Goal: Task Accomplishment & Management: Complete application form

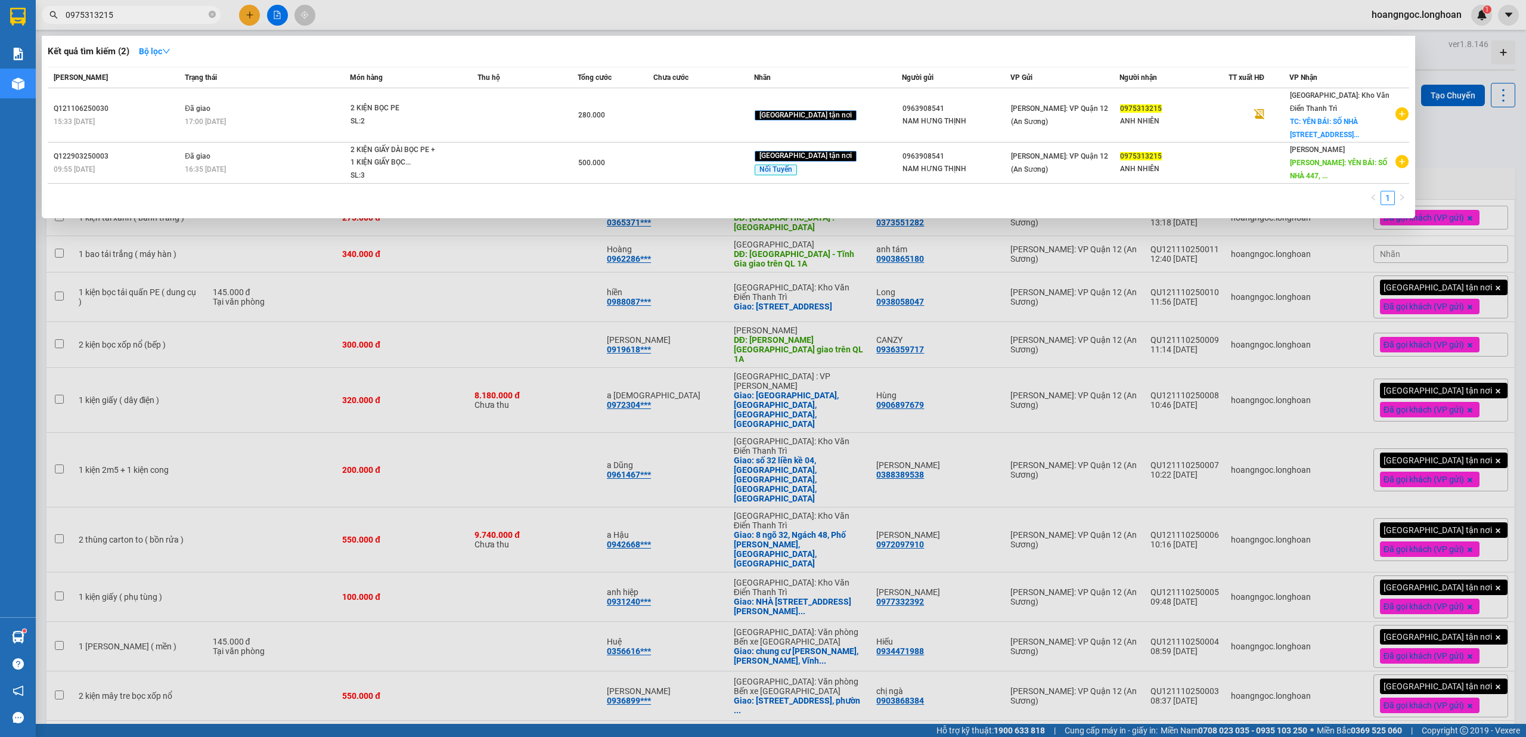
type input "0975313215"
click at [253, 18] on div at bounding box center [763, 368] width 1526 height 737
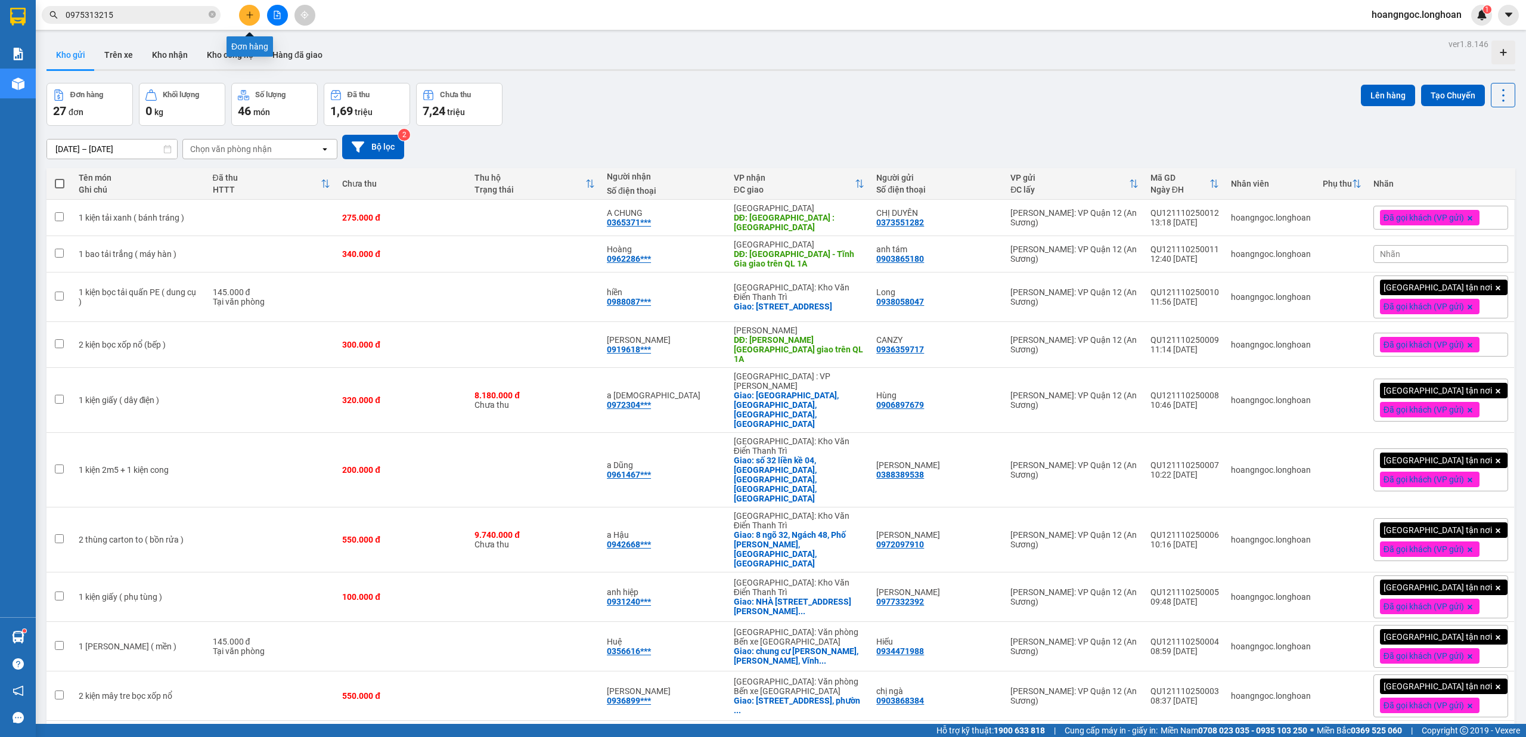
click at [255, 13] on button at bounding box center [249, 15] width 21 height 21
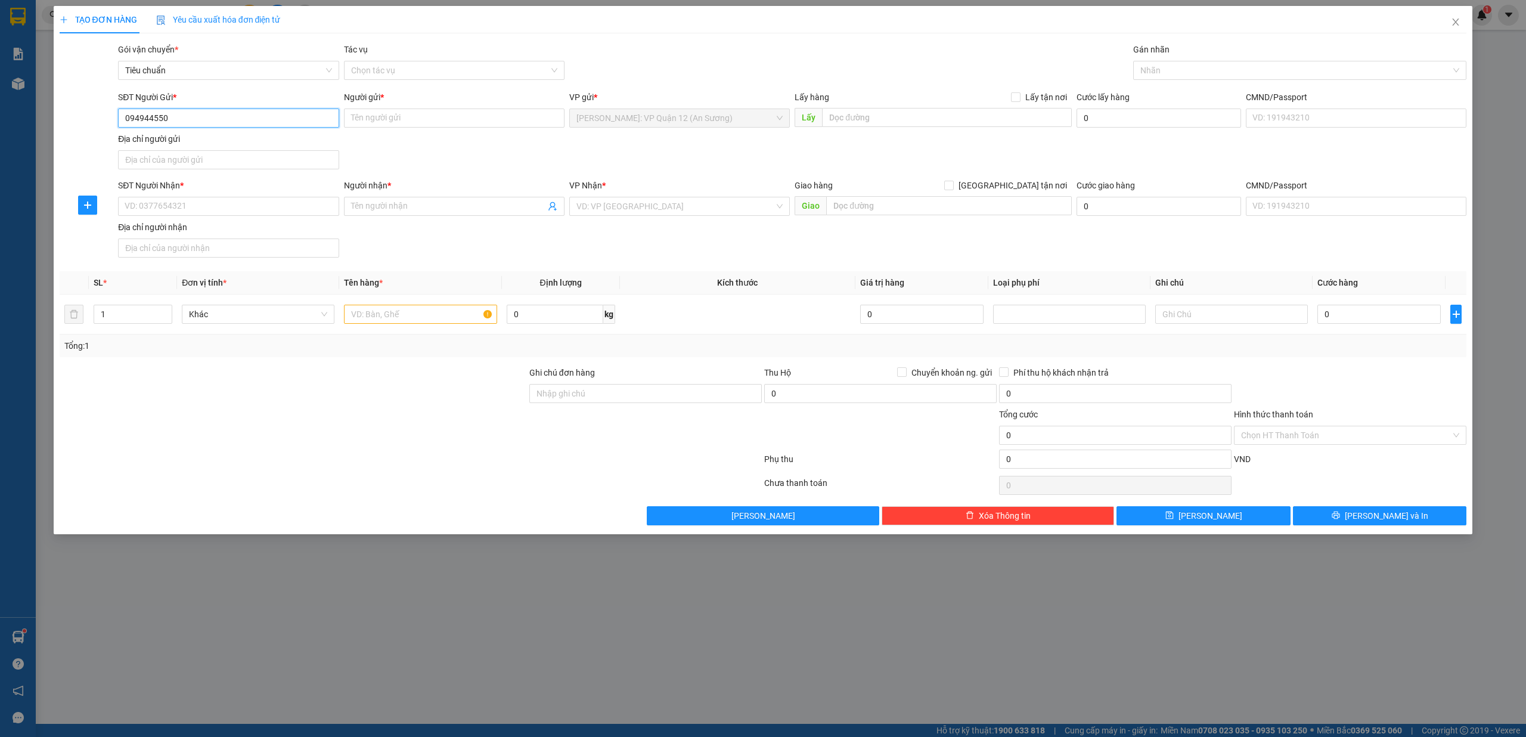
type input "0949445505"
click at [219, 139] on div "0949445505 - CTY BEN" at bounding box center [228, 142] width 206 height 13
type input "CTY BEN"
type input "0949445505"
click at [243, 194] on div "SĐT Người Nhận *" at bounding box center [228, 188] width 221 height 18
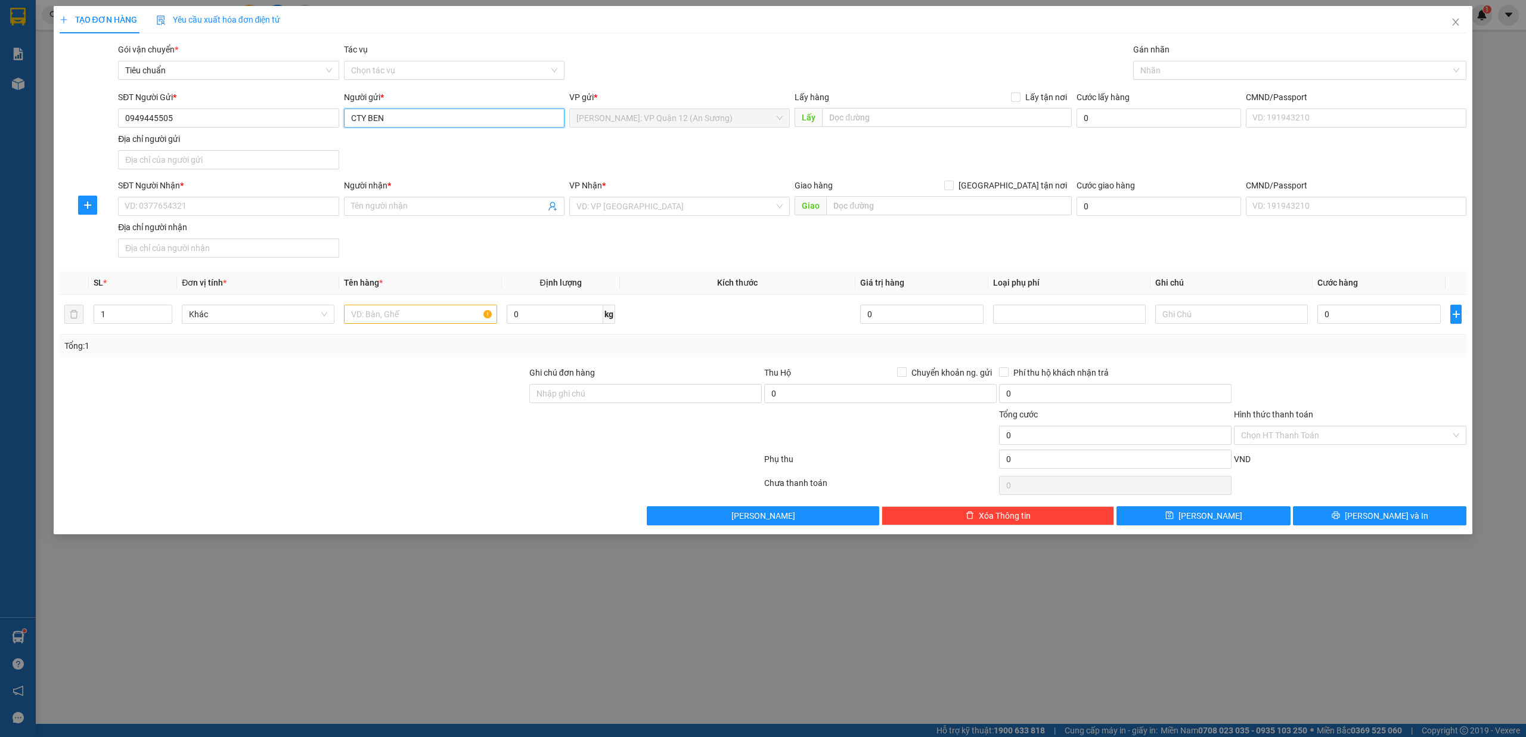
click at [435, 124] on input "CTY BEN" at bounding box center [454, 118] width 221 height 19
click at [202, 210] on input "SĐT Người Nhận *" at bounding box center [228, 206] width 221 height 19
type input "0969284004"
type input "[PERSON_NAME] ( 0969284004 )"
click at [642, 206] on input "search" at bounding box center [676, 206] width 198 height 18
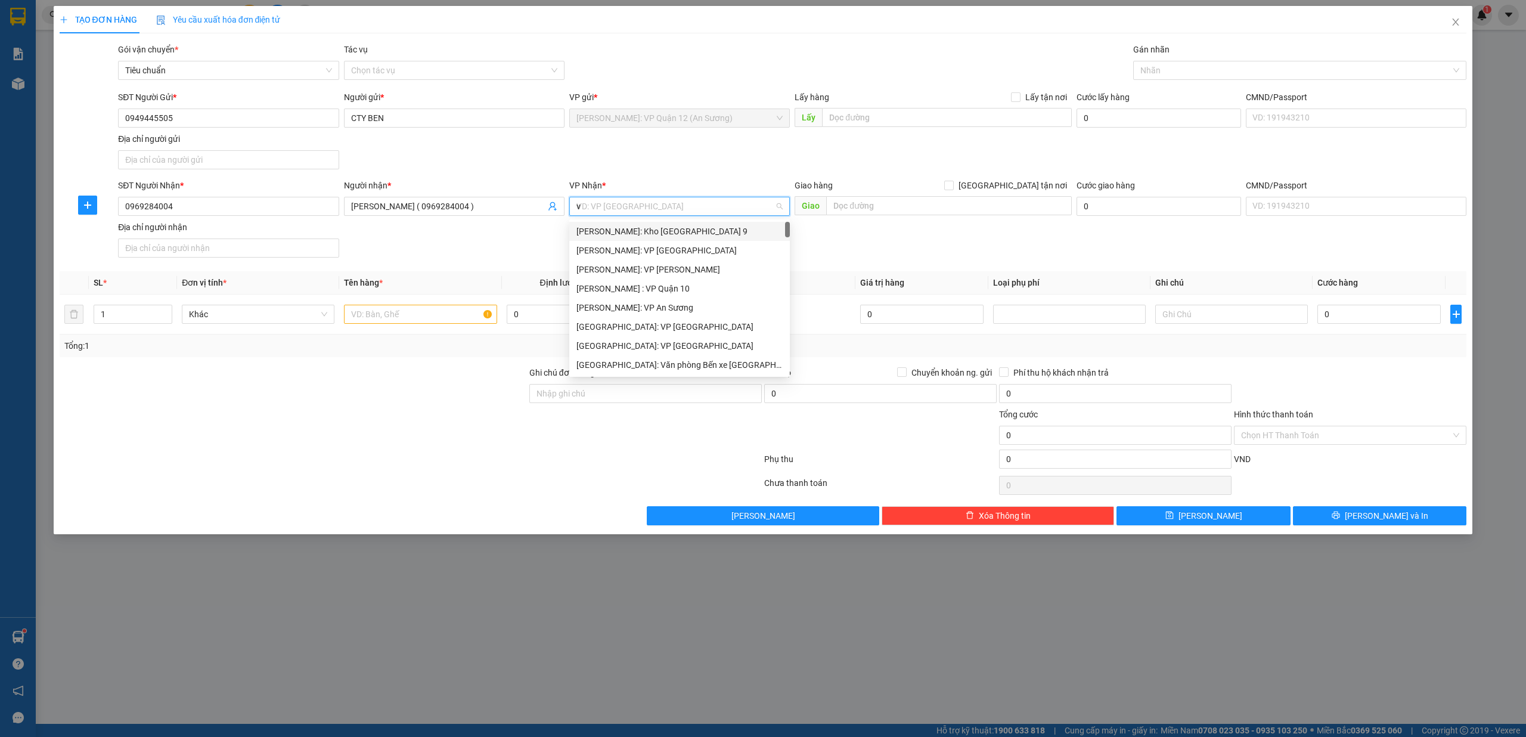
type input "vă"
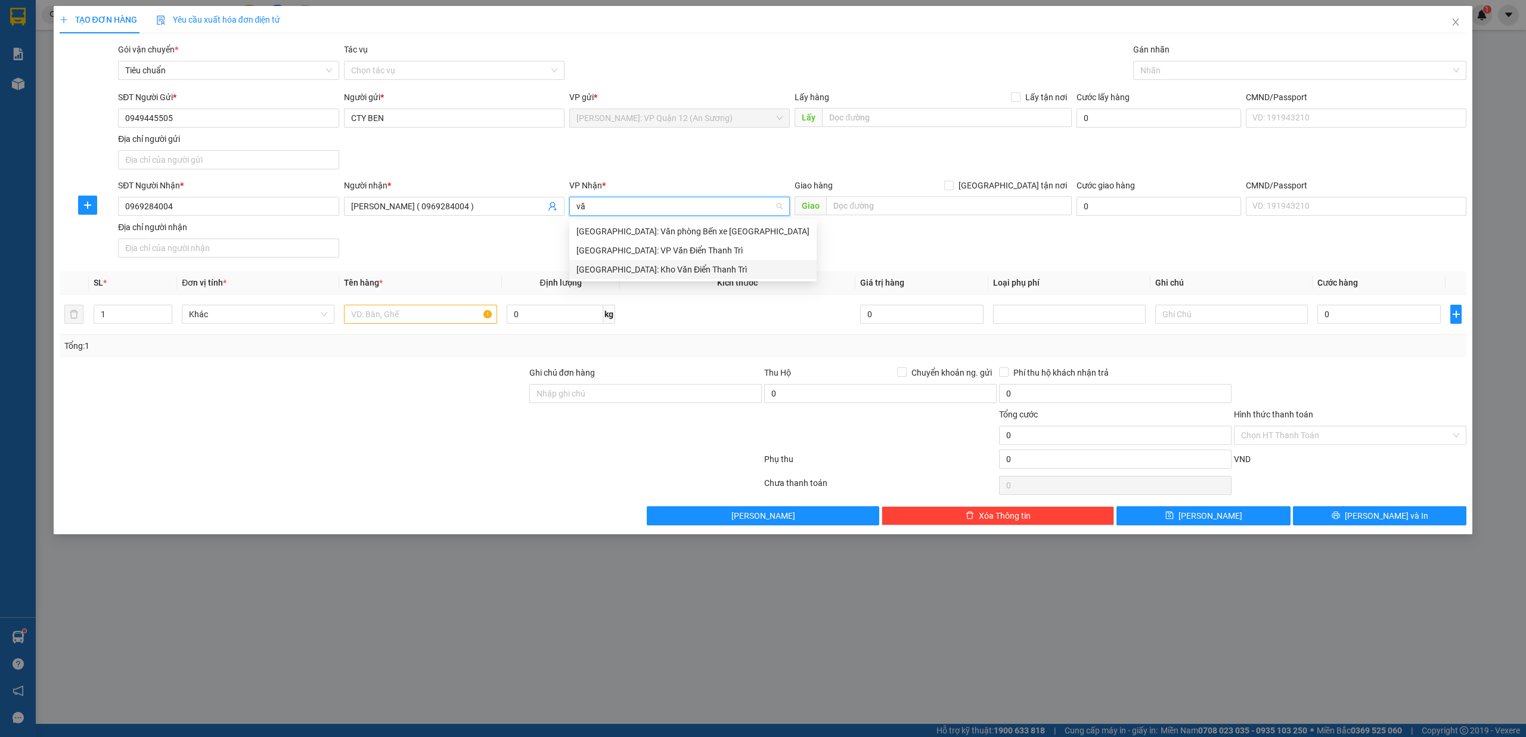
drag, startPoint x: 637, startPoint y: 271, endPoint x: 649, endPoint y: 268, distance: 12.2
click at [637, 270] on div "[GEOGRAPHIC_DATA]: Kho Văn Điển Thanh Trì" at bounding box center [693, 269] width 233 height 13
click at [954, 184] on span at bounding box center [950, 186] width 10 height 10
click at [953, 184] on input "[GEOGRAPHIC_DATA] tận nơi" at bounding box center [949, 185] width 8 height 8
checkbox input "true"
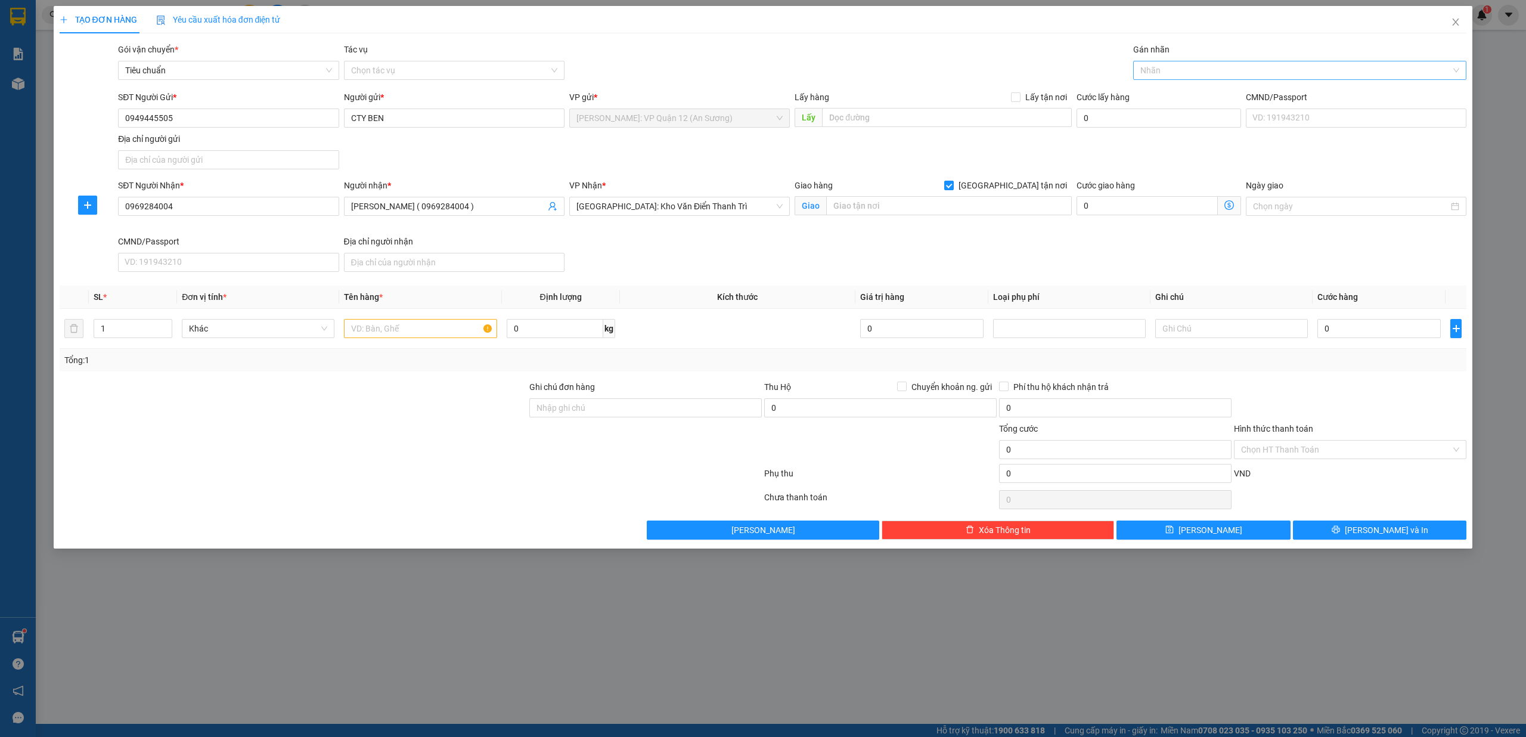
click at [1179, 72] on div at bounding box center [1295, 70] width 316 height 14
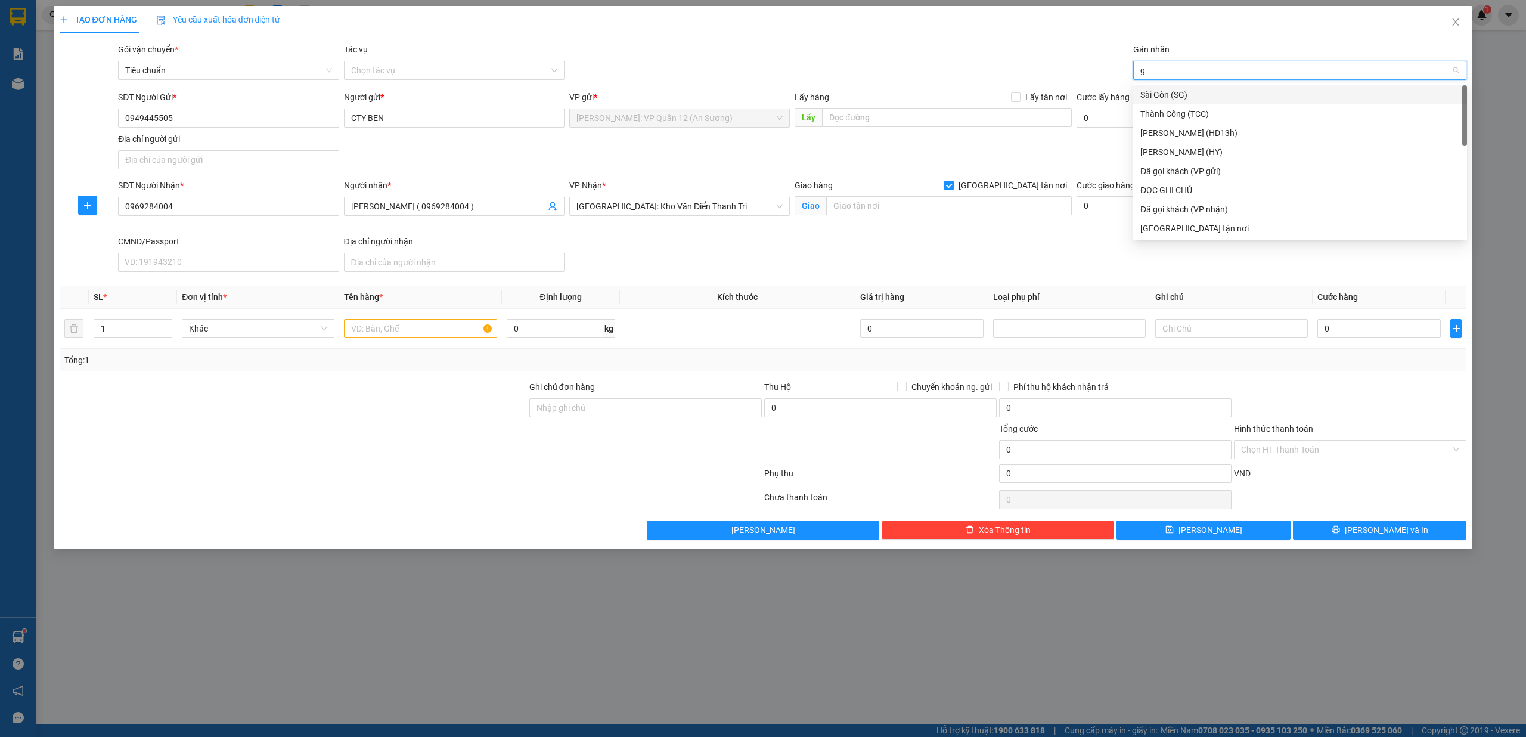
type input "gt"
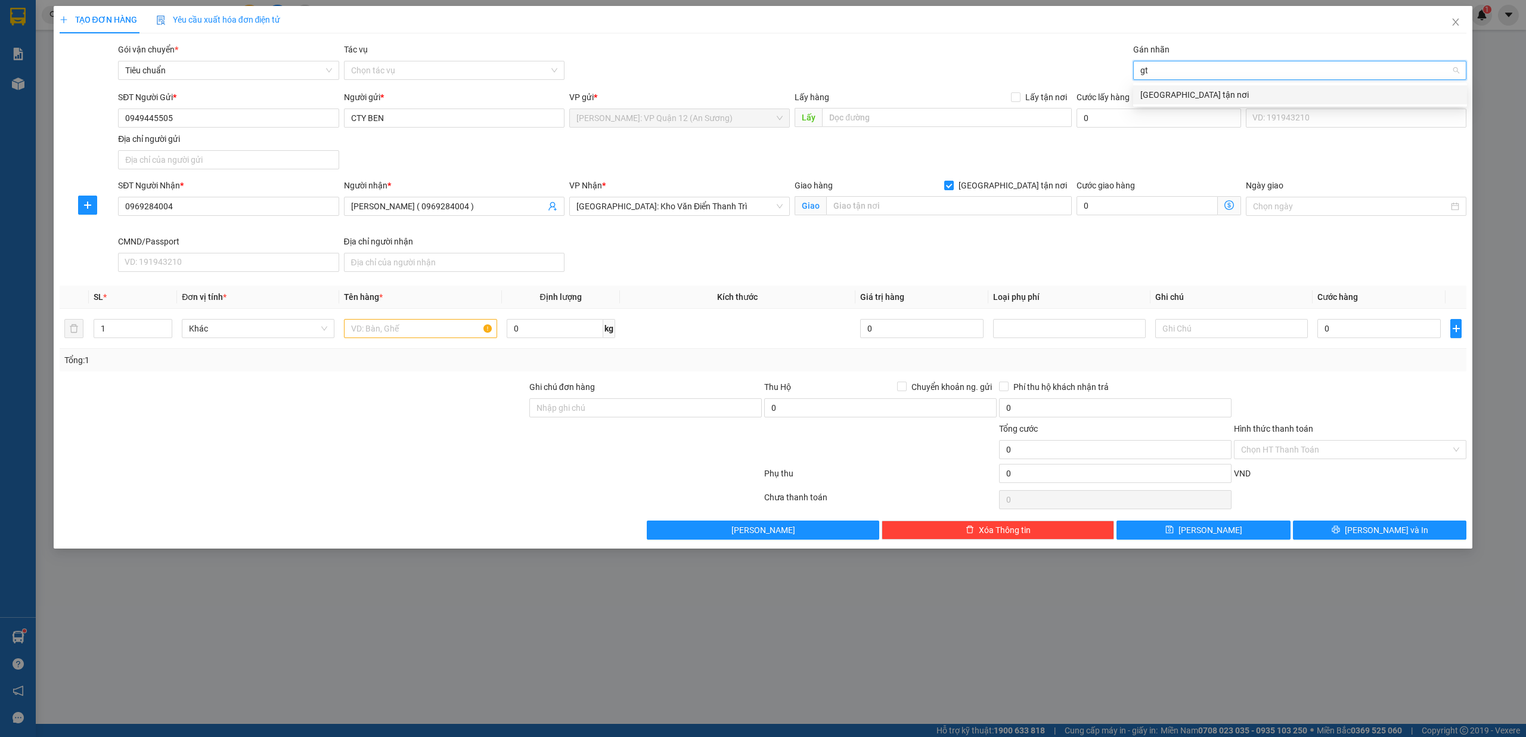
click at [1156, 95] on div "[GEOGRAPHIC_DATA] tận nơi" at bounding box center [1301, 94] width 320 height 13
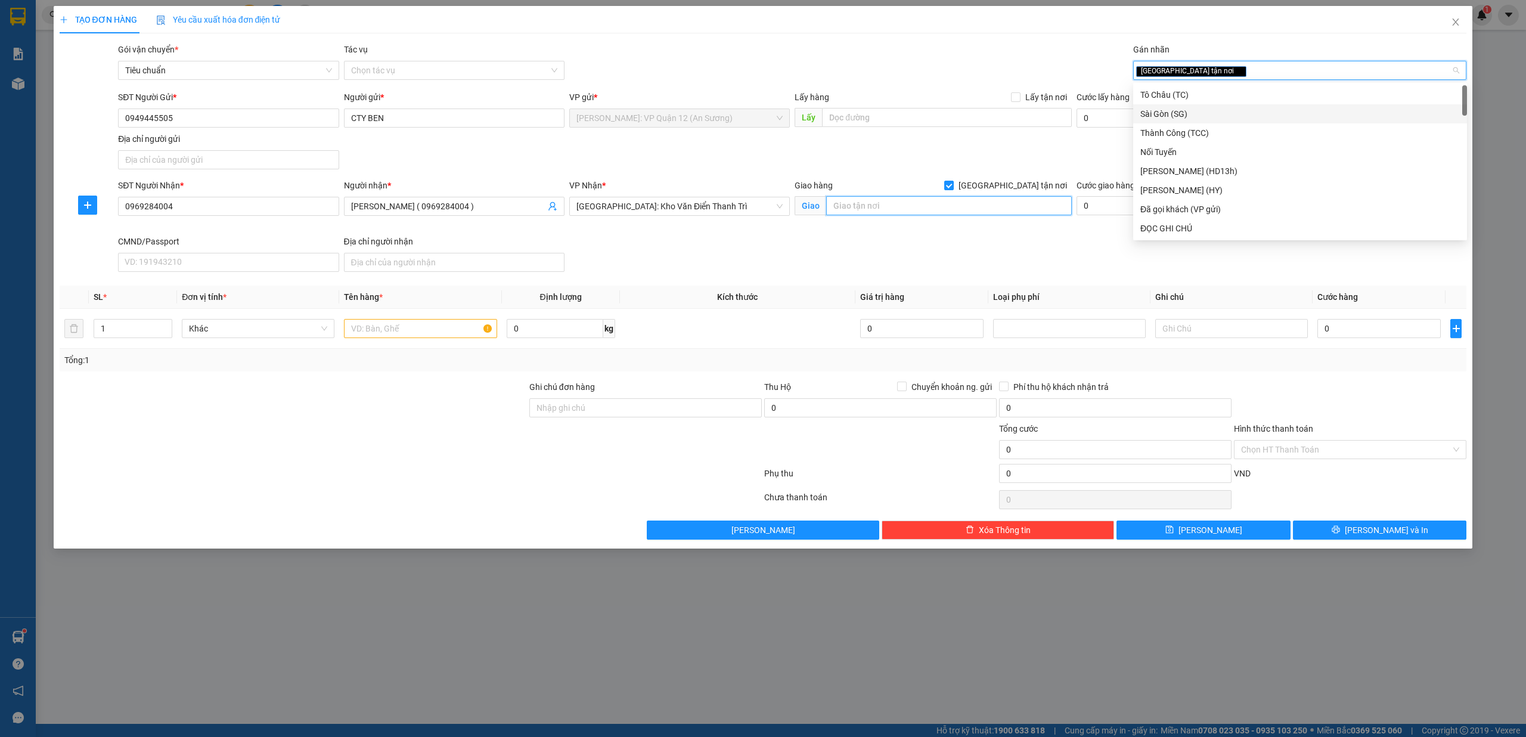
click at [895, 213] on input "text" at bounding box center [949, 205] width 246 height 19
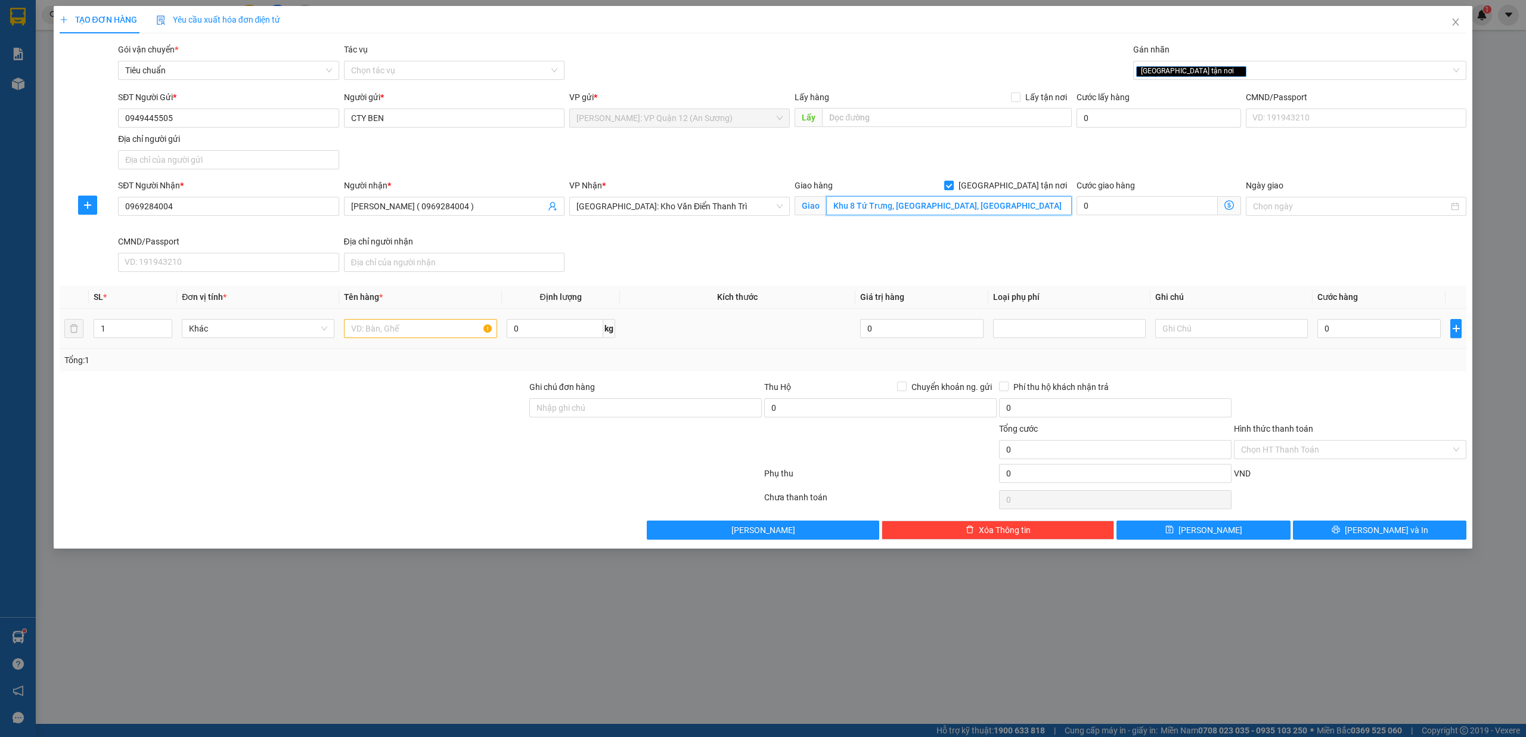
type input "Khu 8 Tứ Trưng, [GEOGRAPHIC_DATA], [GEOGRAPHIC_DATA]"
click at [403, 329] on input "text" at bounding box center [420, 328] width 153 height 19
type input "1 kiện giấy bọc PE ( thanh u )"
click at [642, 425] on div at bounding box center [645, 443] width 235 height 42
click at [642, 417] on input "Ghi chú đơn hàng" at bounding box center [646, 407] width 233 height 19
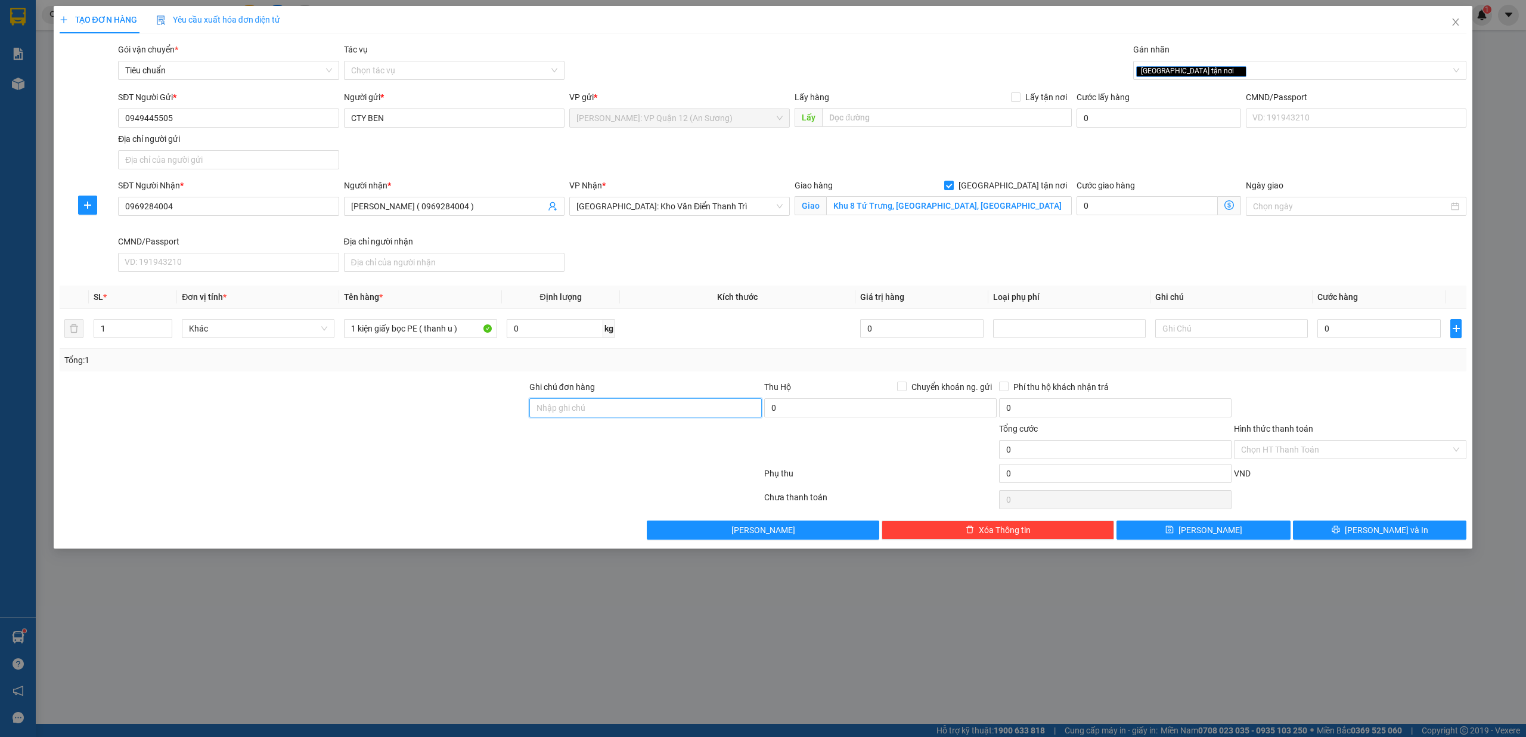
type input "nhận theo kiện - hư hỏng không chịu trách nhiệm"
click at [1363, 332] on input "0" at bounding box center [1379, 328] width 123 height 19
type input "1"
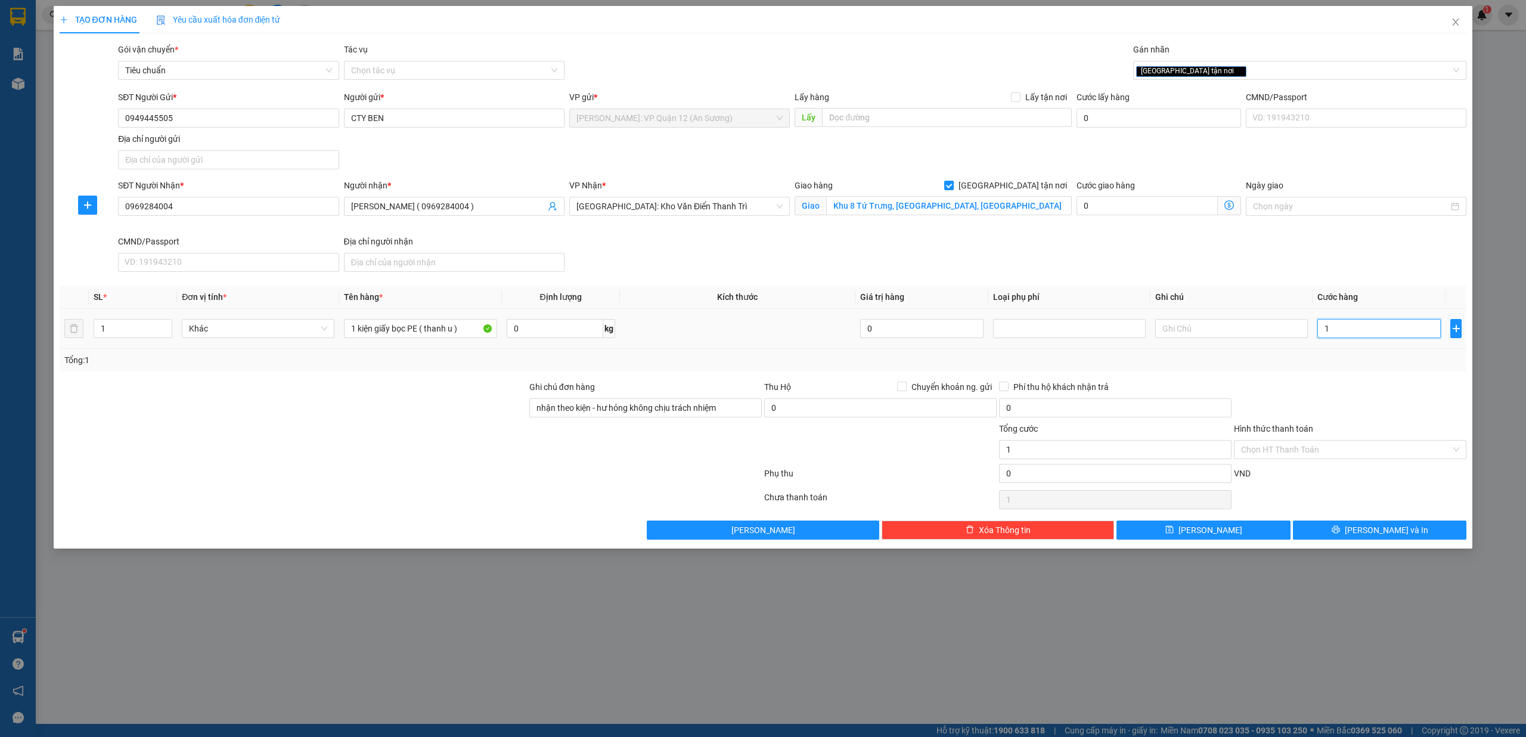
type input "16"
type input "165"
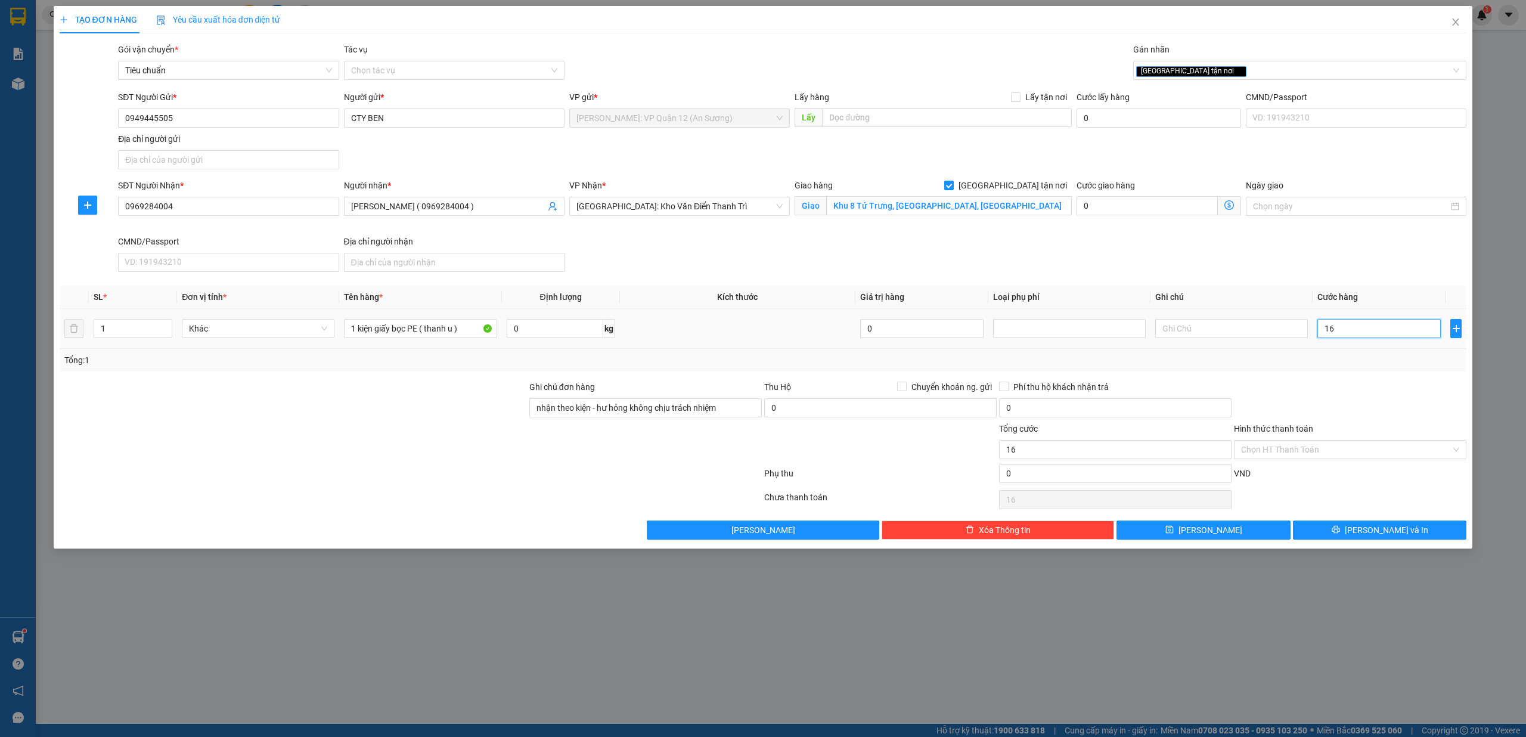
type input "165"
type input "1.650"
type input "16.500"
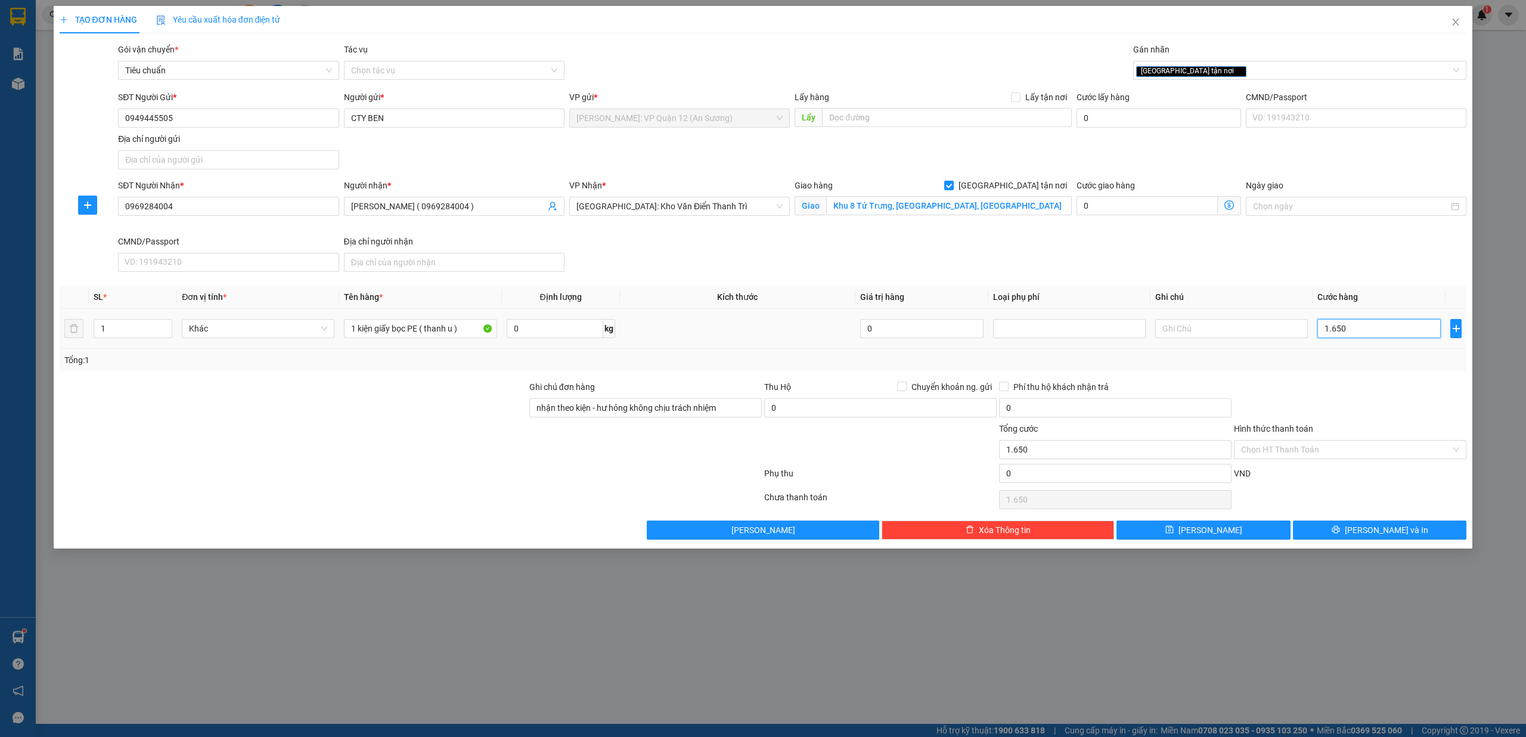
type input "16.500"
type input "165.000"
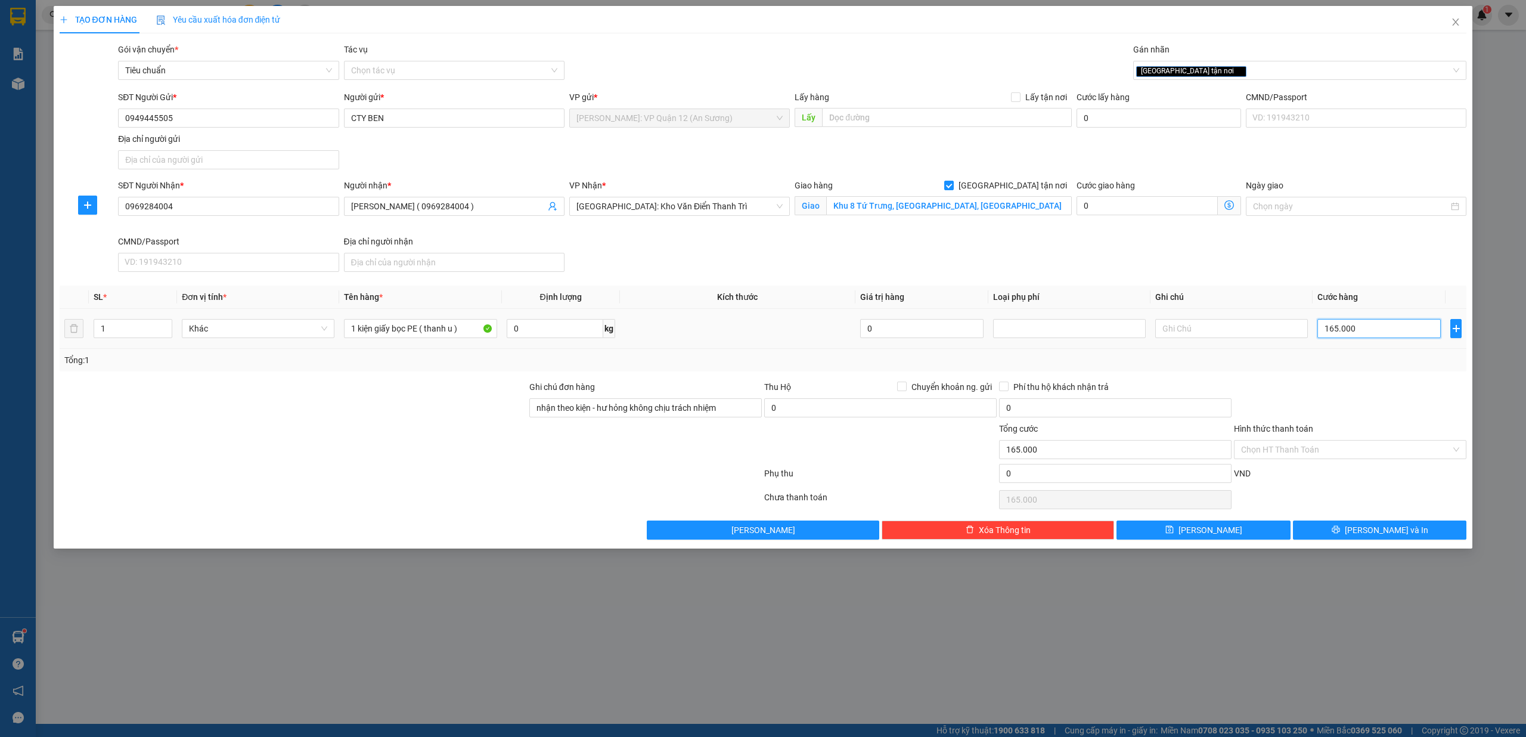
type input "165.000"
click at [1410, 533] on button "[PERSON_NAME] và In" at bounding box center [1380, 530] width 174 height 19
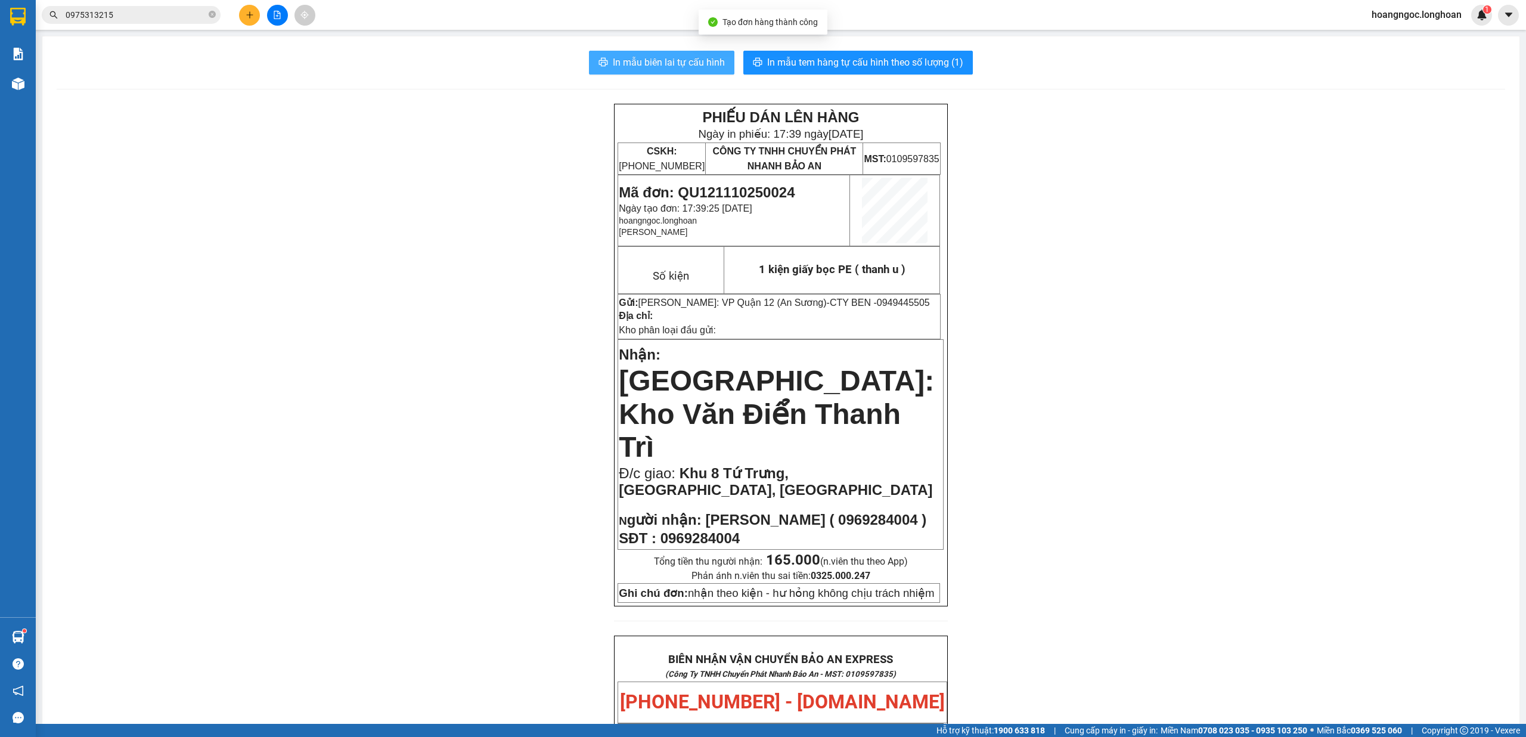
click at [613, 63] on span "In mẫu biên lai tự cấu hình" at bounding box center [669, 62] width 112 height 15
click at [929, 53] on button "In mẫu tem hàng tự cấu hình theo số lượng (1)" at bounding box center [859, 63] width 230 height 24
click at [1050, 236] on div "PHIẾU DÁN LÊN HÀNG Ngày in phiếu: 17:39 [DATE] CSKH: [PHONE_NUMBER] CÔNG TY TNH…" at bounding box center [781, 708] width 1449 height 1208
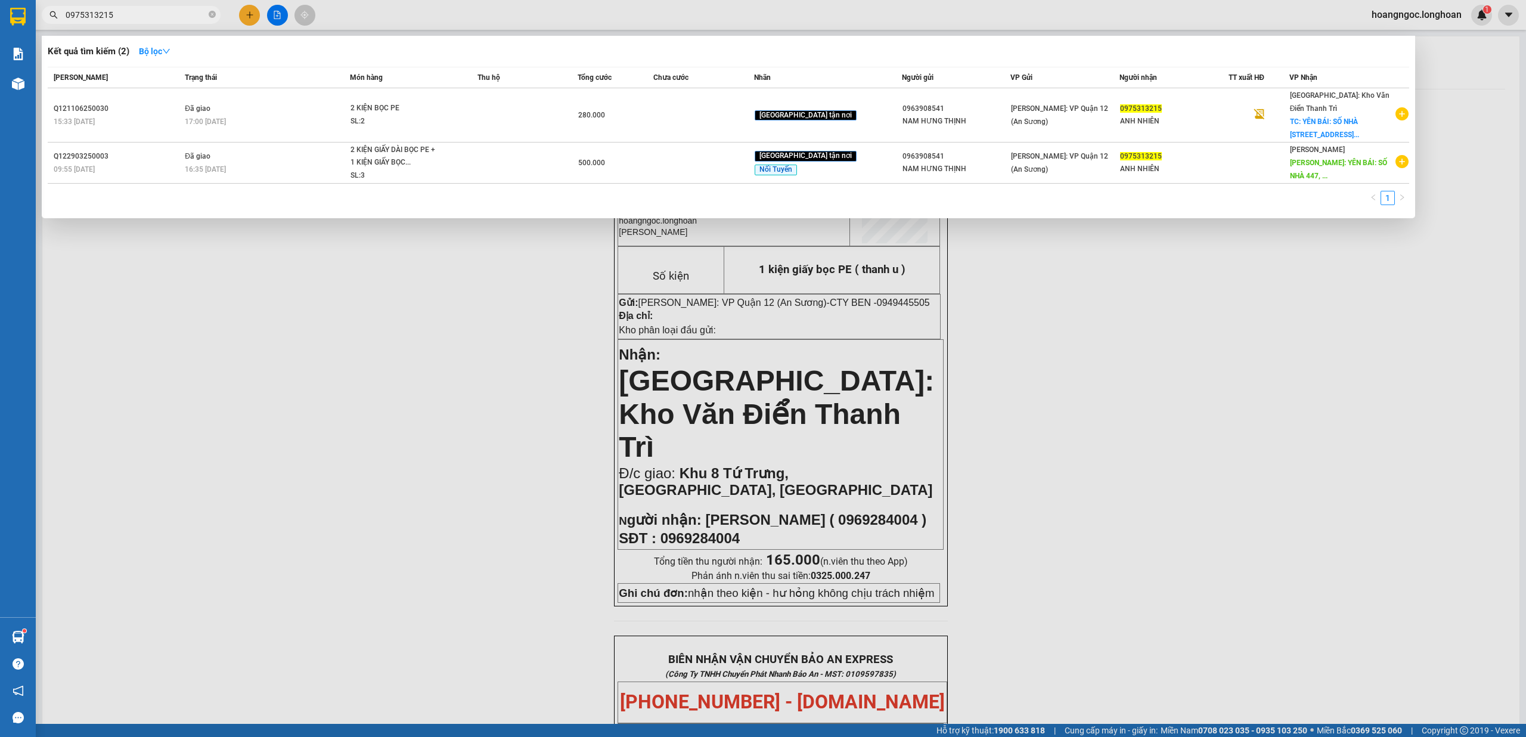
click at [160, 20] on input "0975313215" at bounding box center [136, 14] width 141 height 13
paste input "356899392"
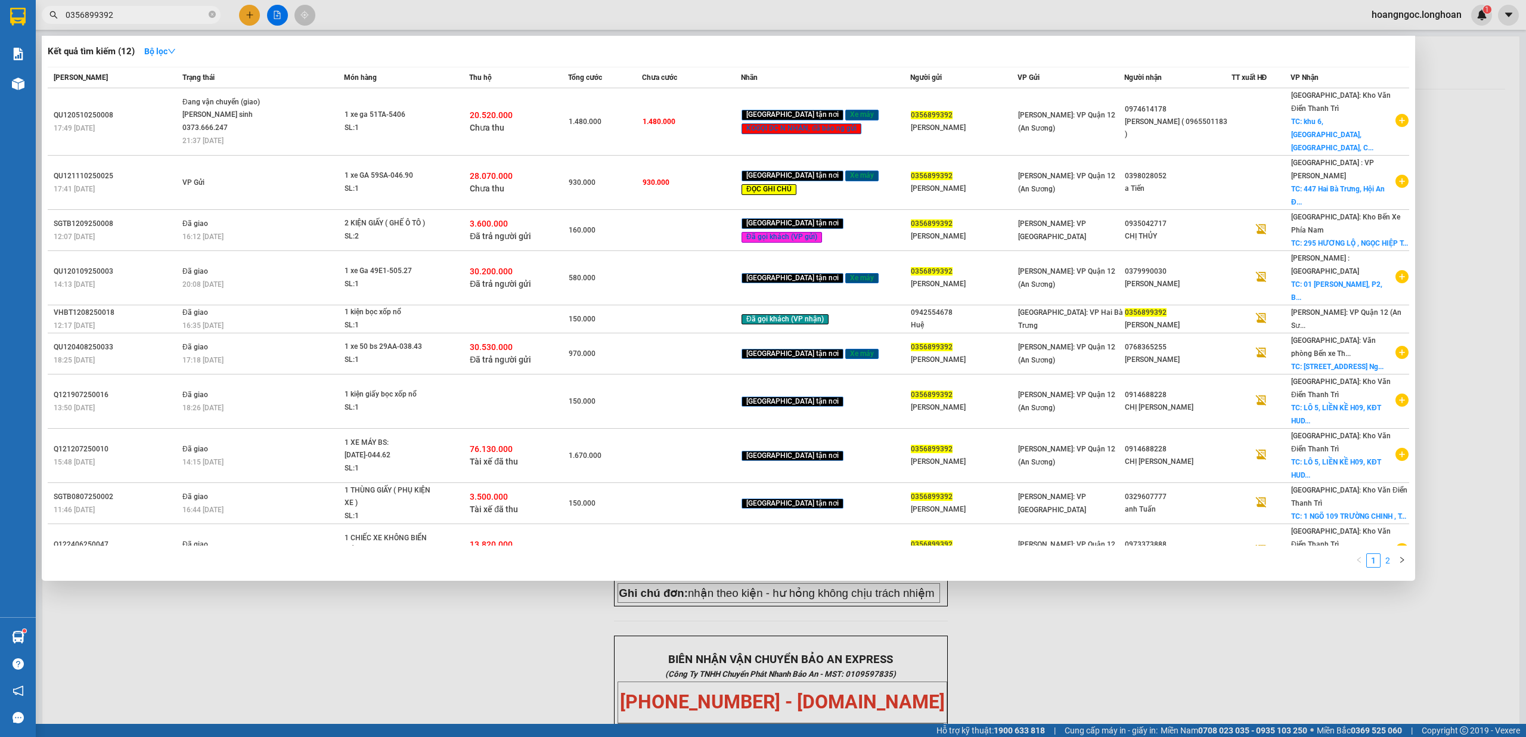
type input "0356899392"
click at [1391, 562] on link "2" at bounding box center [1388, 560] width 13 height 13
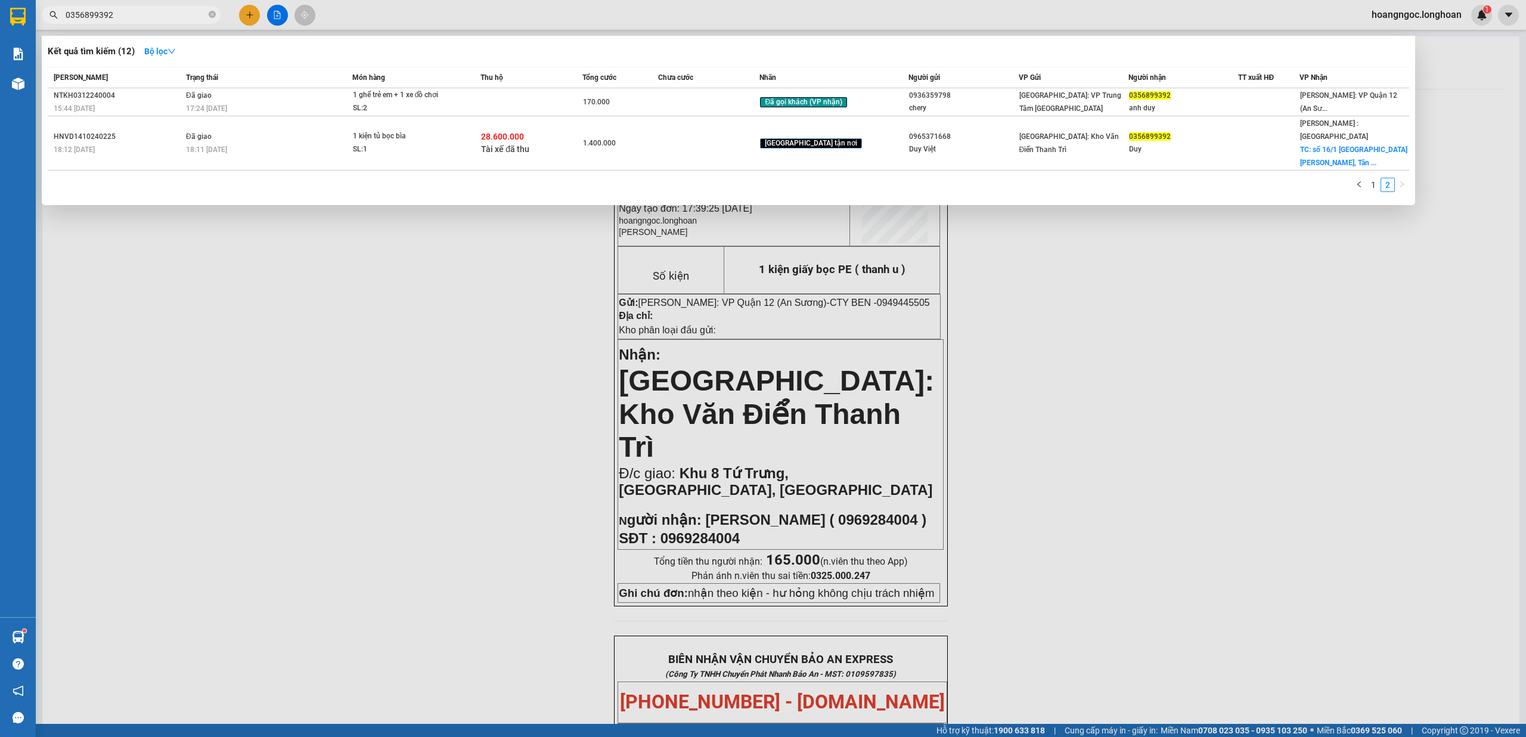
click at [408, 490] on div at bounding box center [763, 368] width 1526 height 737
click at [210, 15] on icon "close-circle" at bounding box center [212, 14] width 7 height 7
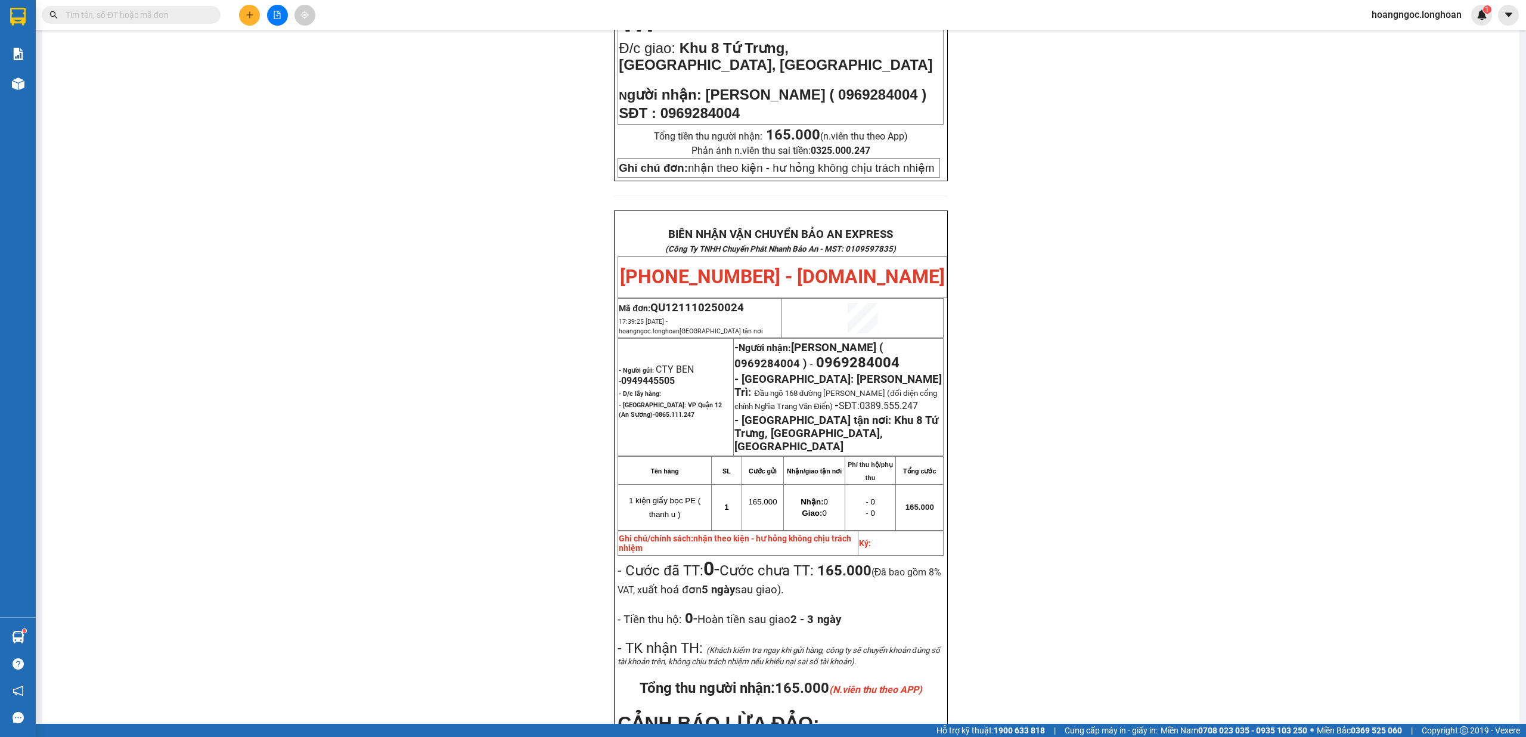
scroll to position [397, 0]
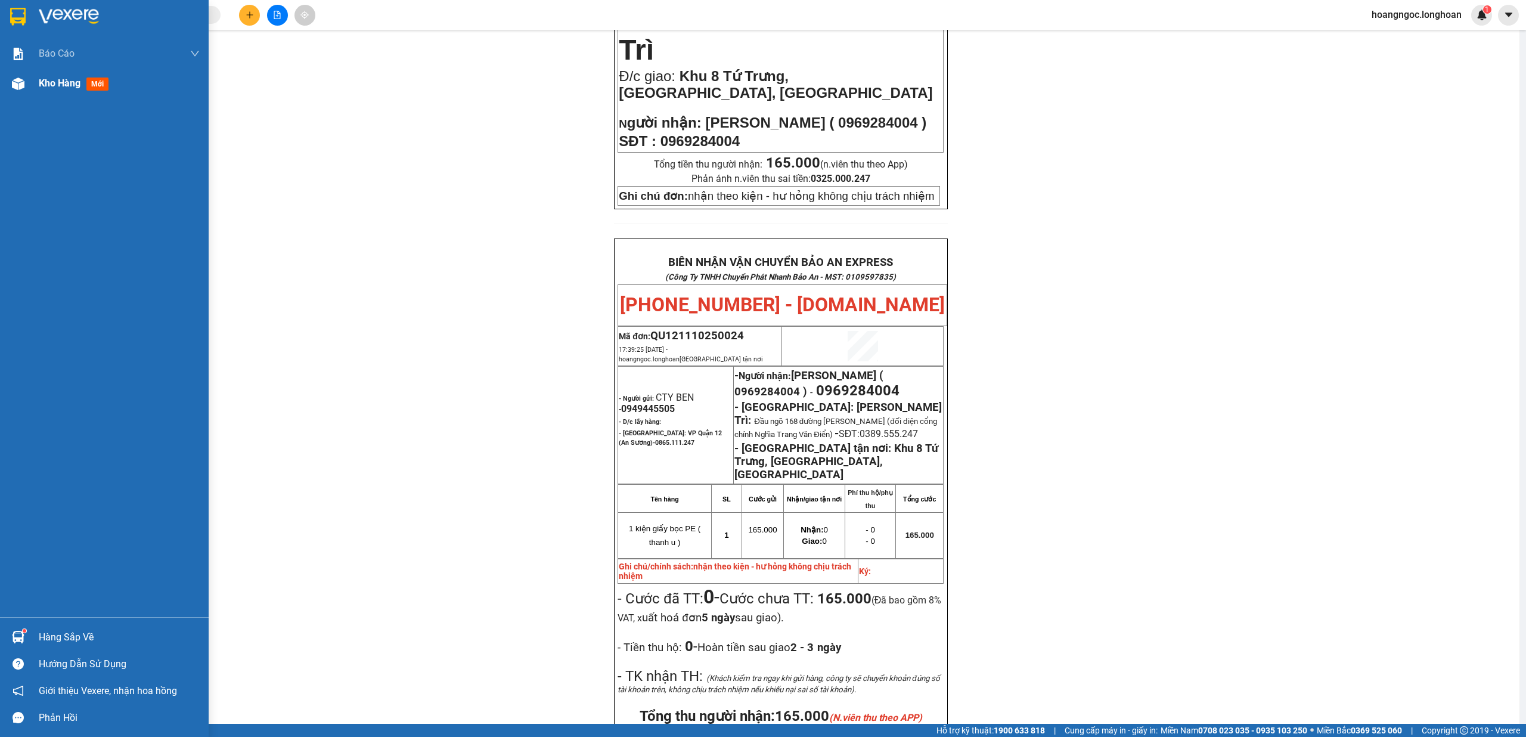
click at [20, 89] on div at bounding box center [18, 83] width 21 height 21
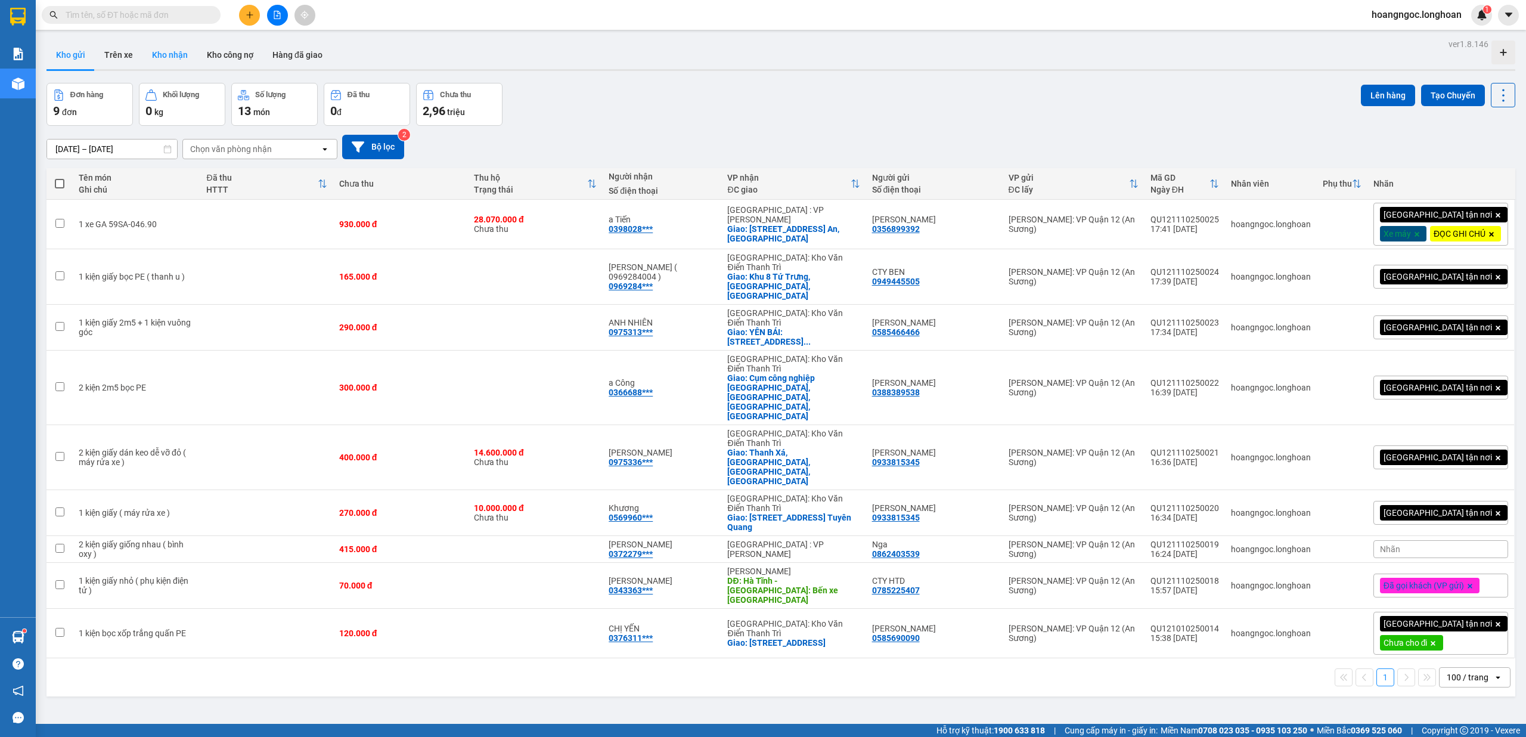
click at [168, 58] on button "Kho nhận" at bounding box center [170, 55] width 55 height 29
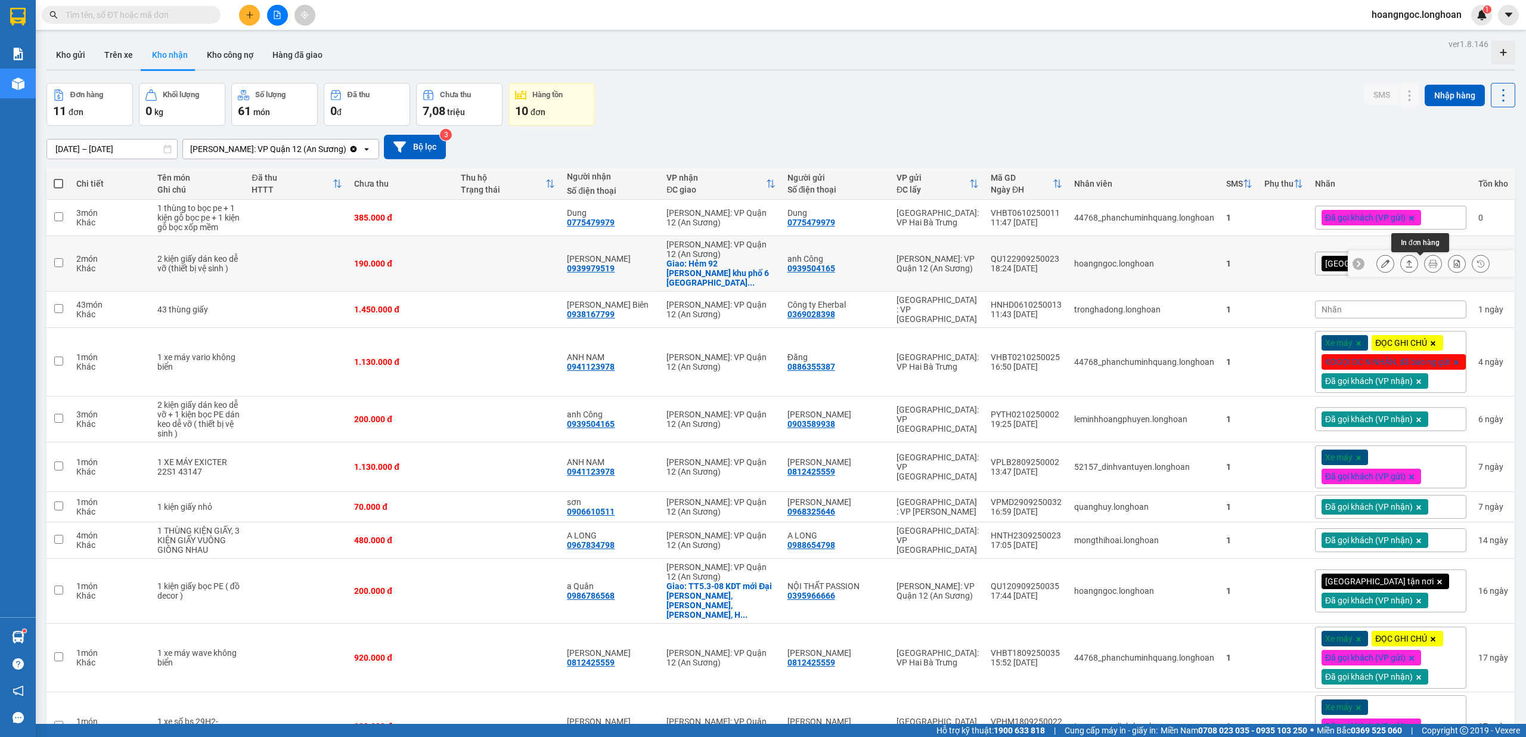
click at [1429, 265] on icon at bounding box center [1433, 263] width 8 height 8
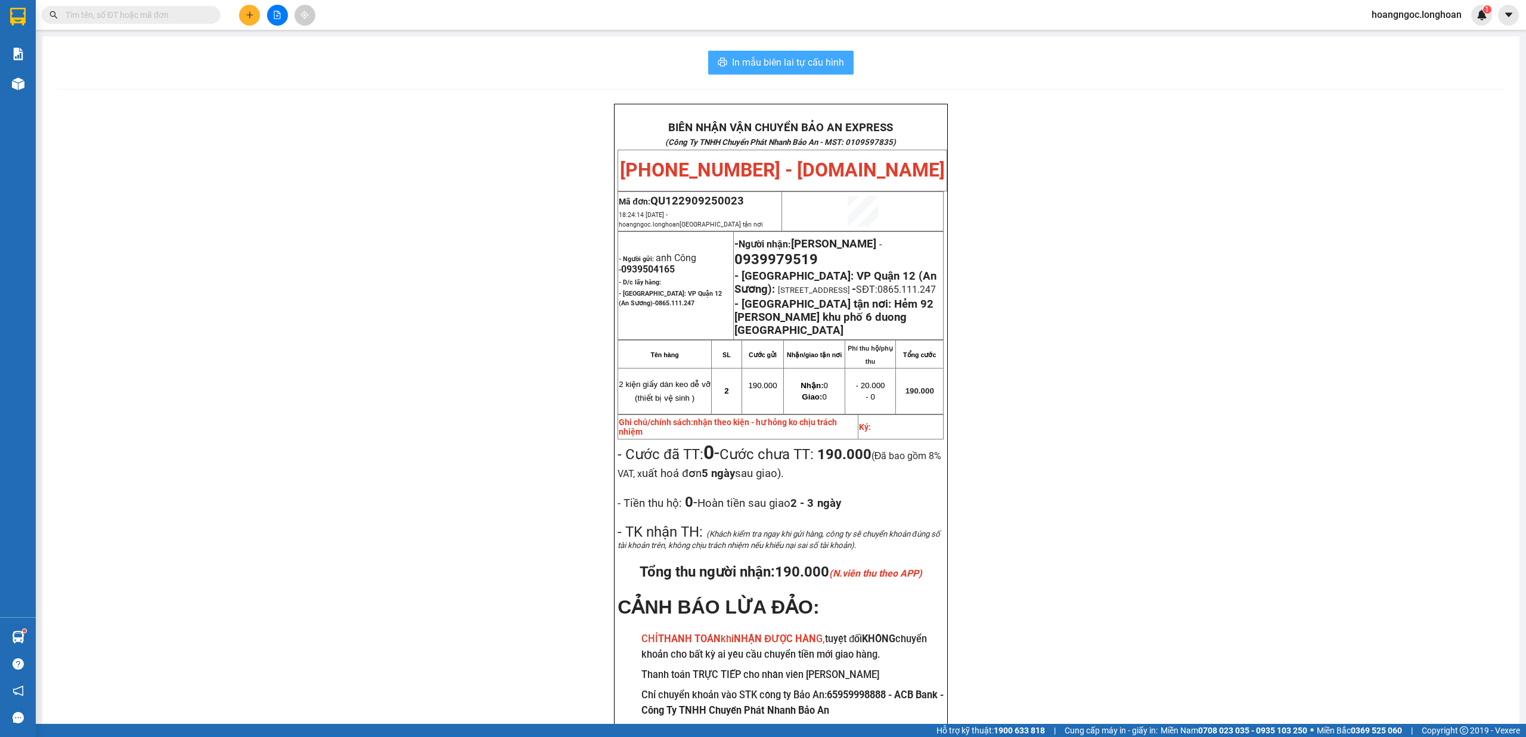
click at [819, 57] on span "In mẫu biên lai tự cấu hình" at bounding box center [788, 62] width 112 height 15
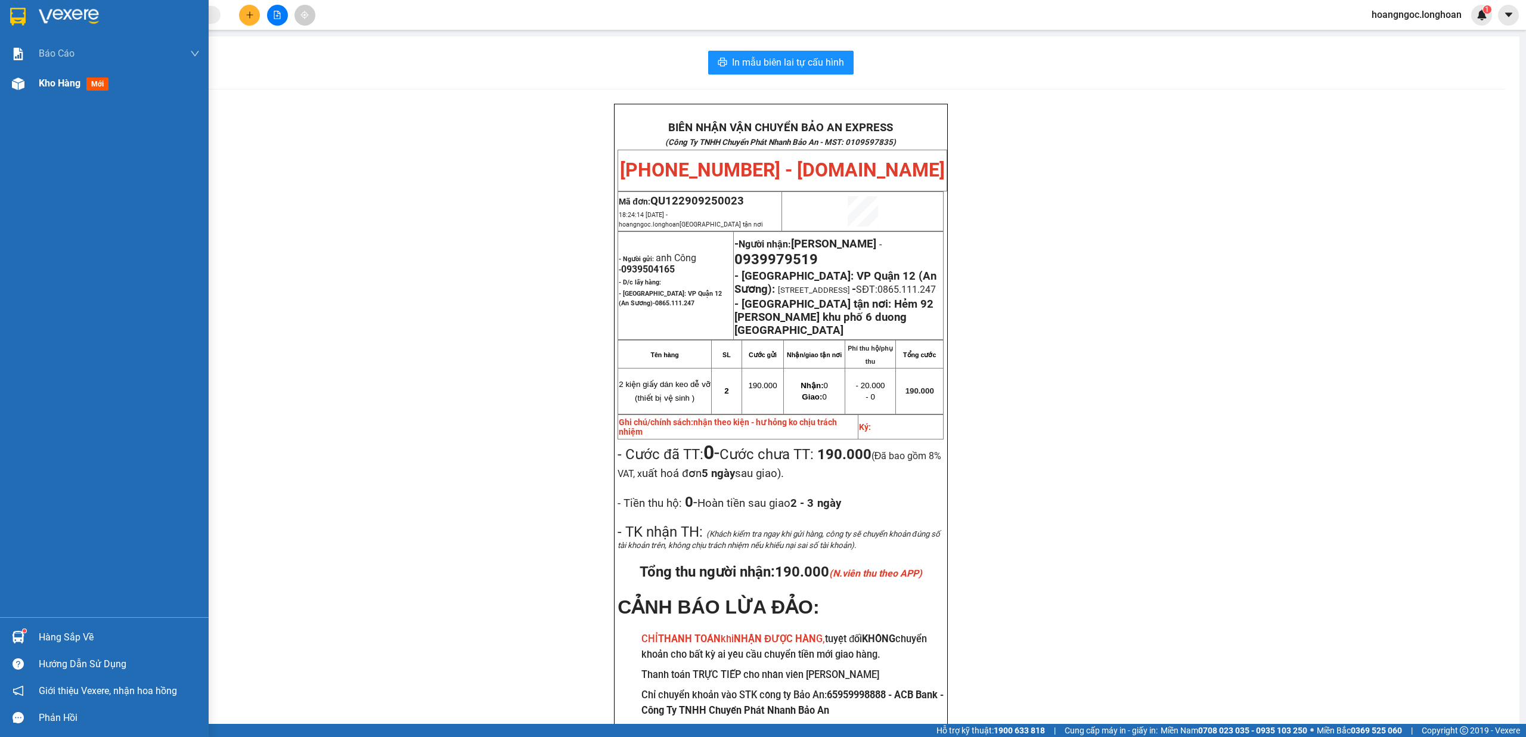
click at [22, 89] on div at bounding box center [18, 83] width 21 height 21
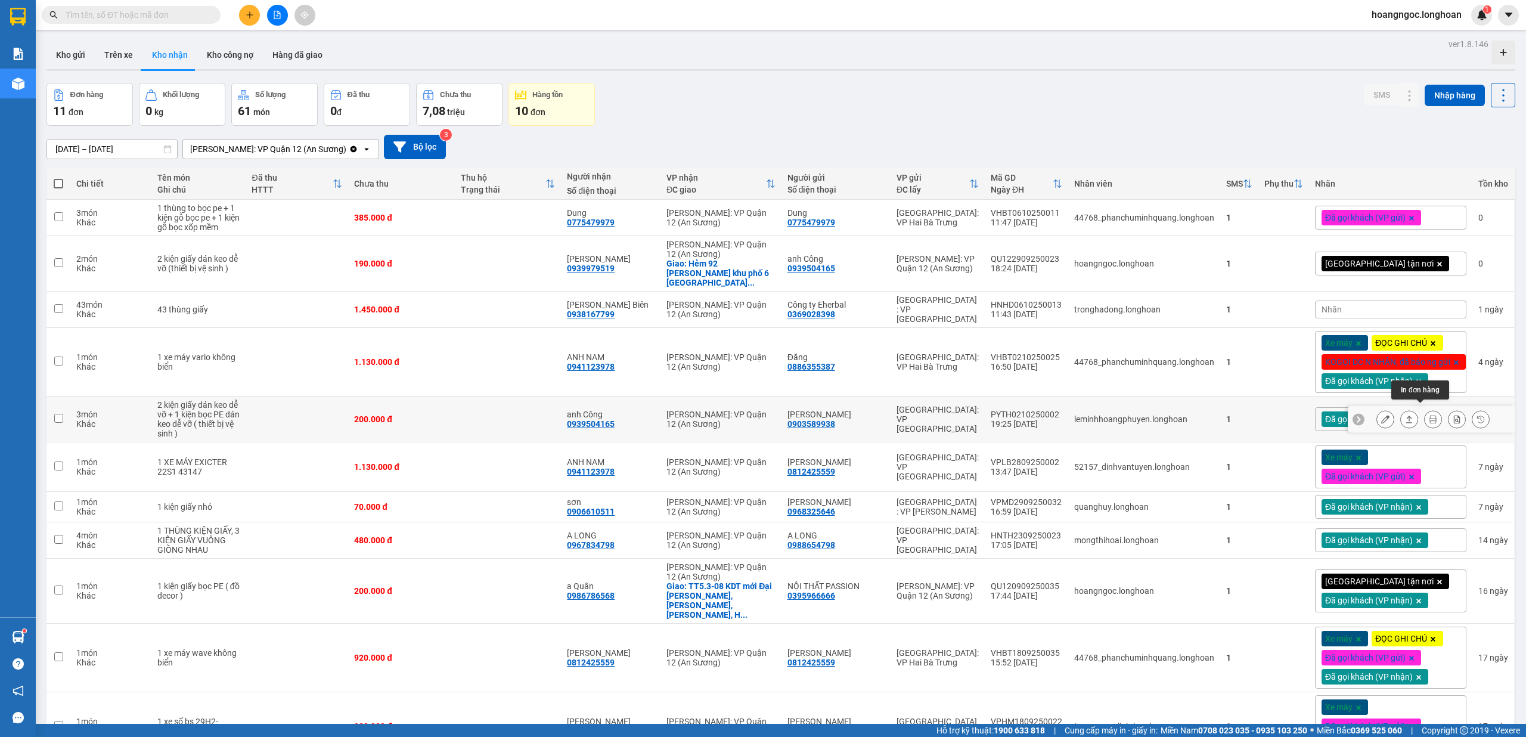
click at [1429, 415] on icon at bounding box center [1433, 419] width 8 height 8
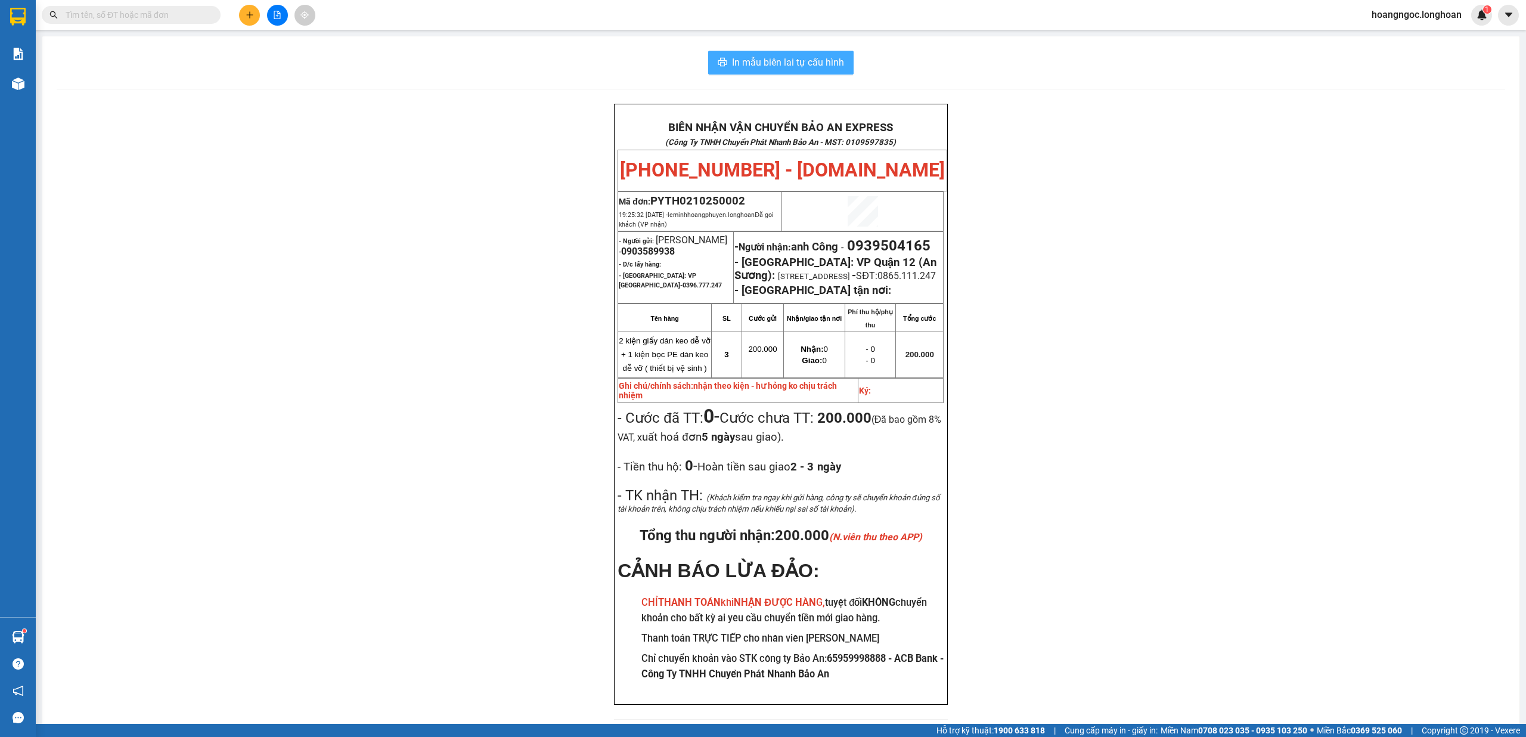
click at [803, 66] on span "In mẫu biên lai tự cấu hình" at bounding box center [788, 62] width 112 height 15
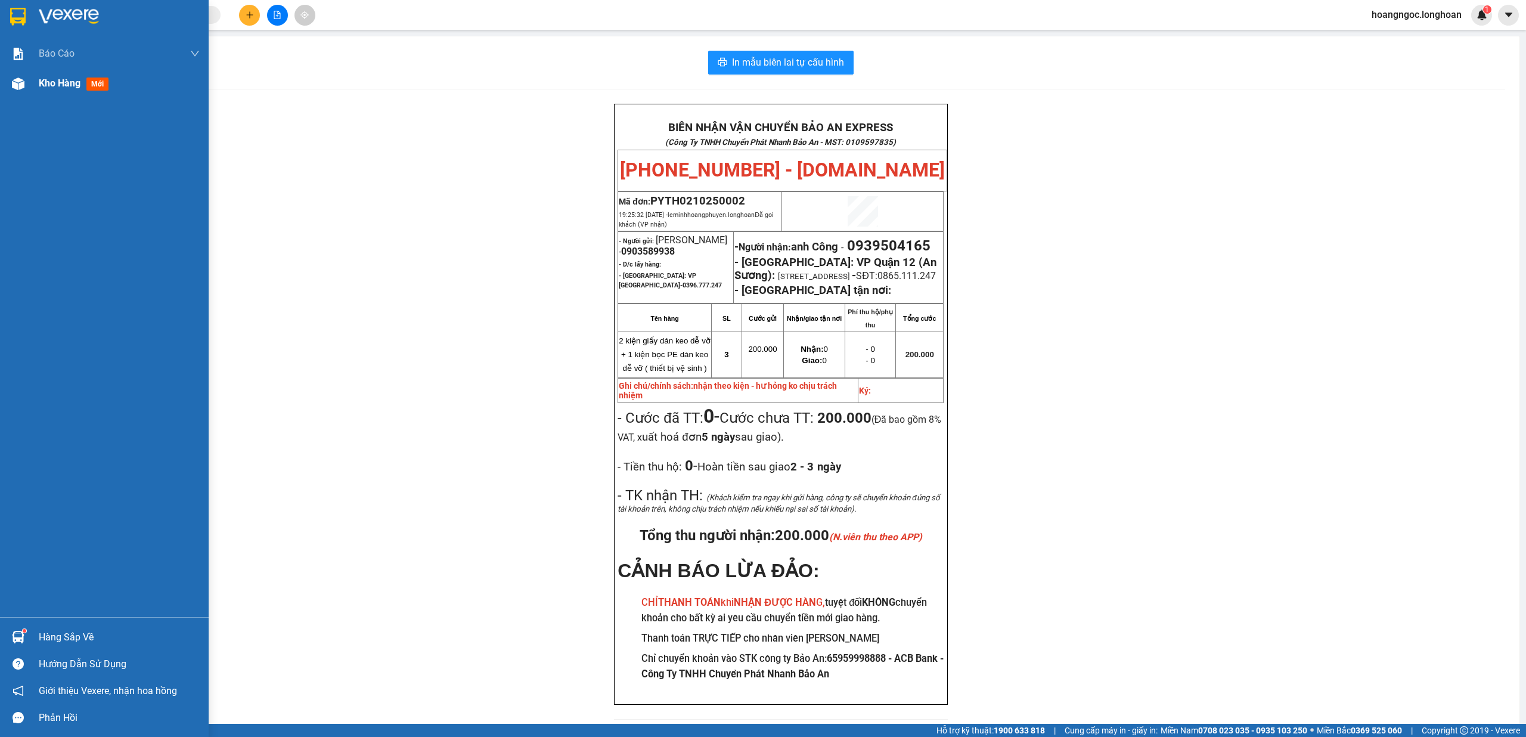
click at [26, 89] on div at bounding box center [18, 83] width 21 height 21
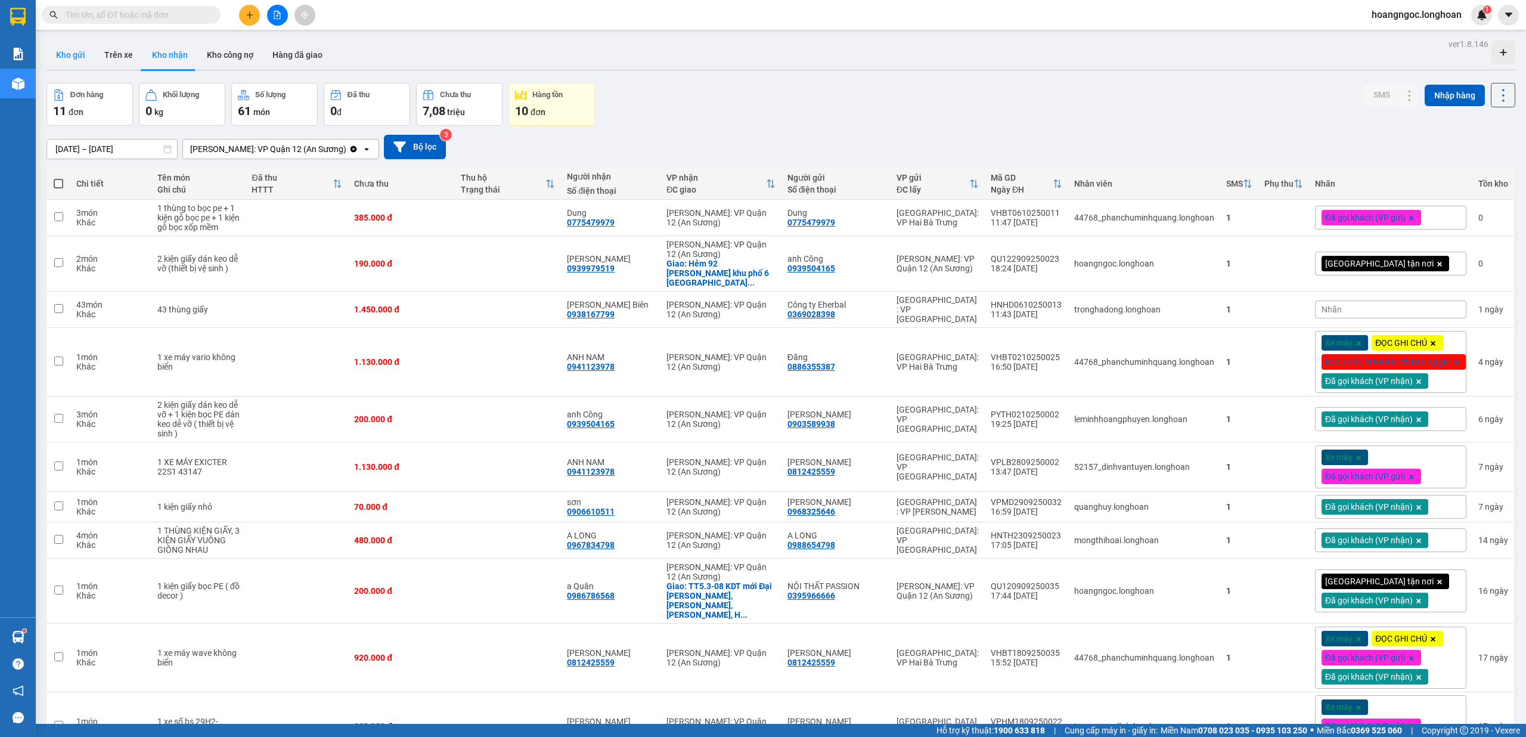
click at [72, 47] on button "Kho gửi" at bounding box center [71, 55] width 48 height 29
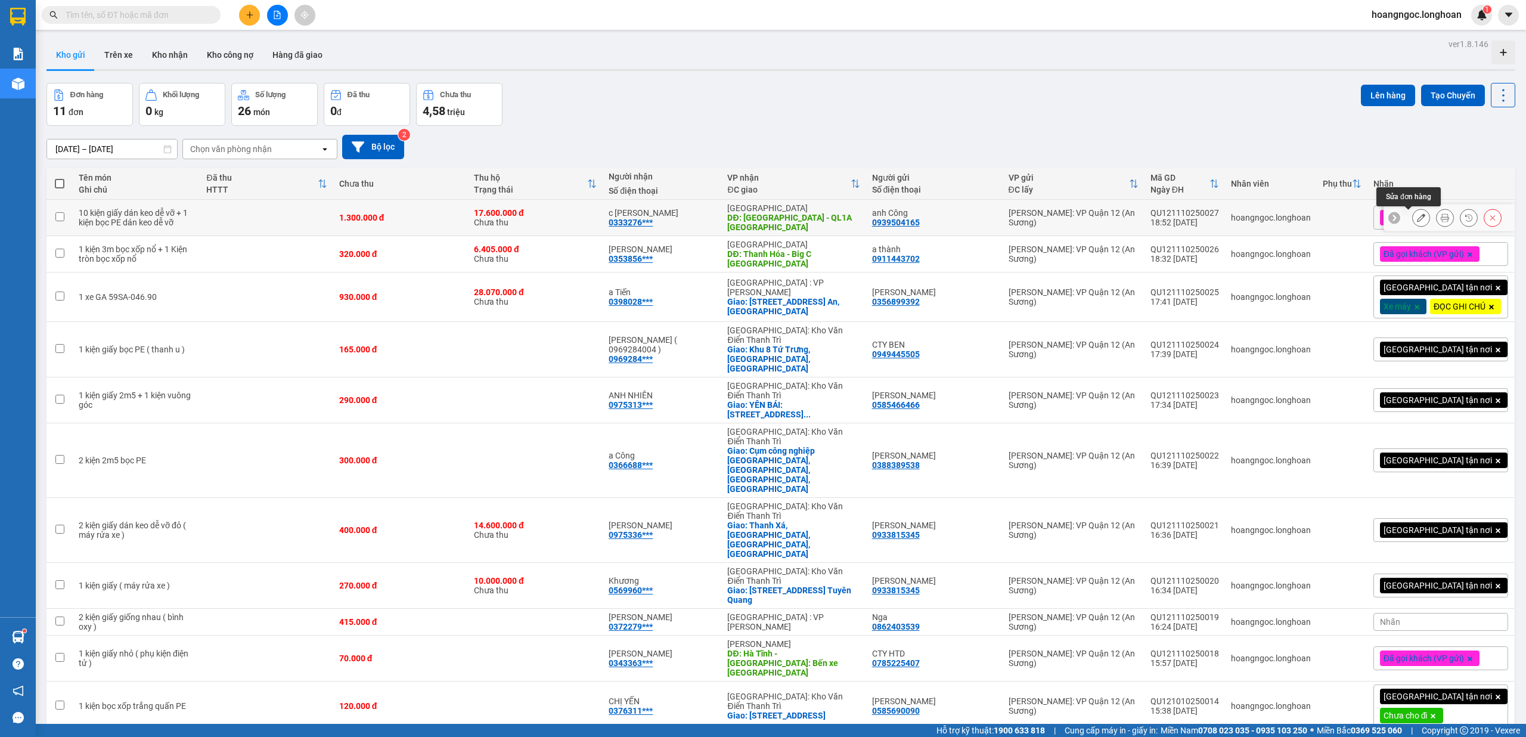
click at [1414, 216] on button at bounding box center [1421, 218] width 17 height 21
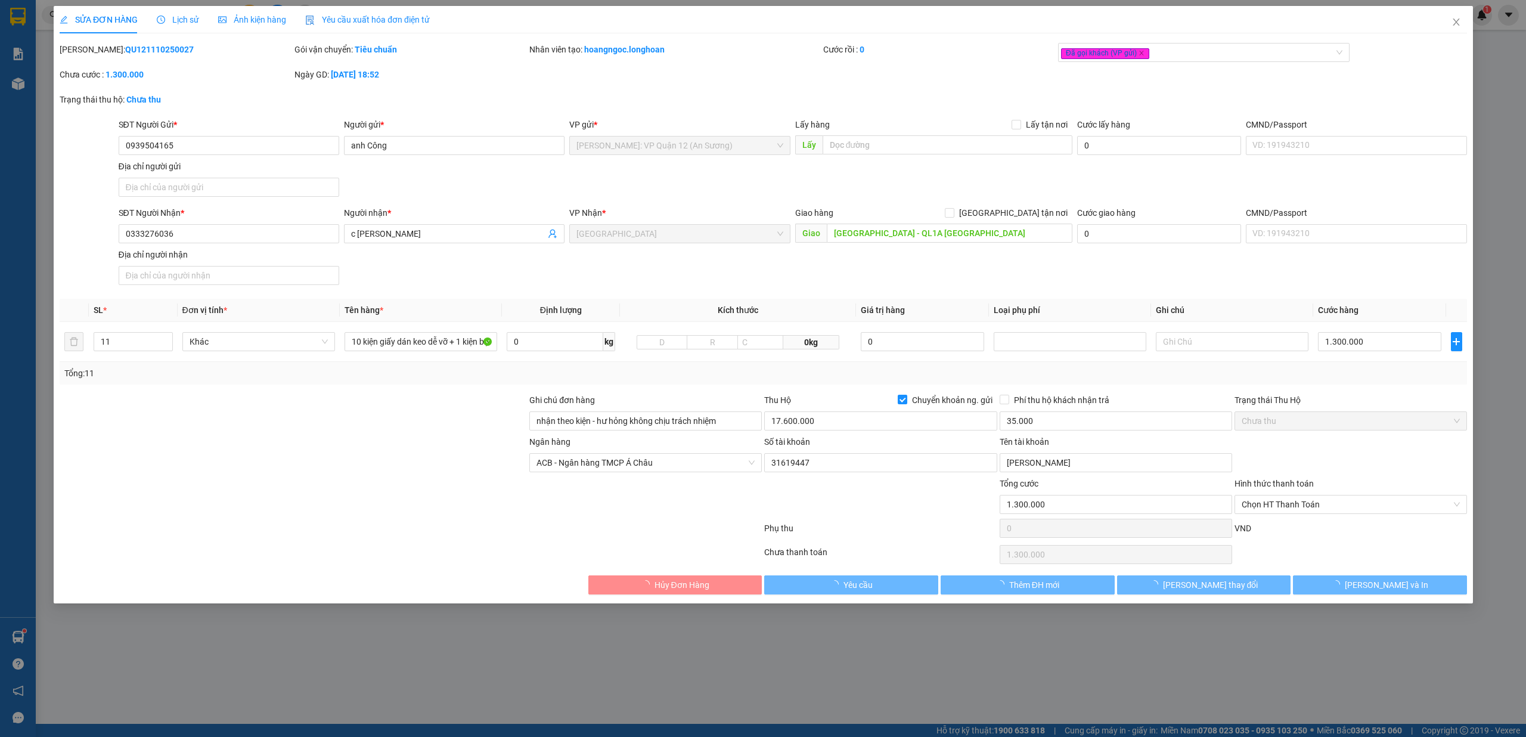
type input "0939504165"
type input "anh Công"
type input "0333276036"
type input "c [PERSON_NAME]"
type input "[GEOGRAPHIC_DATA] - QL1A [GEOGRAPHIC_DATA]"
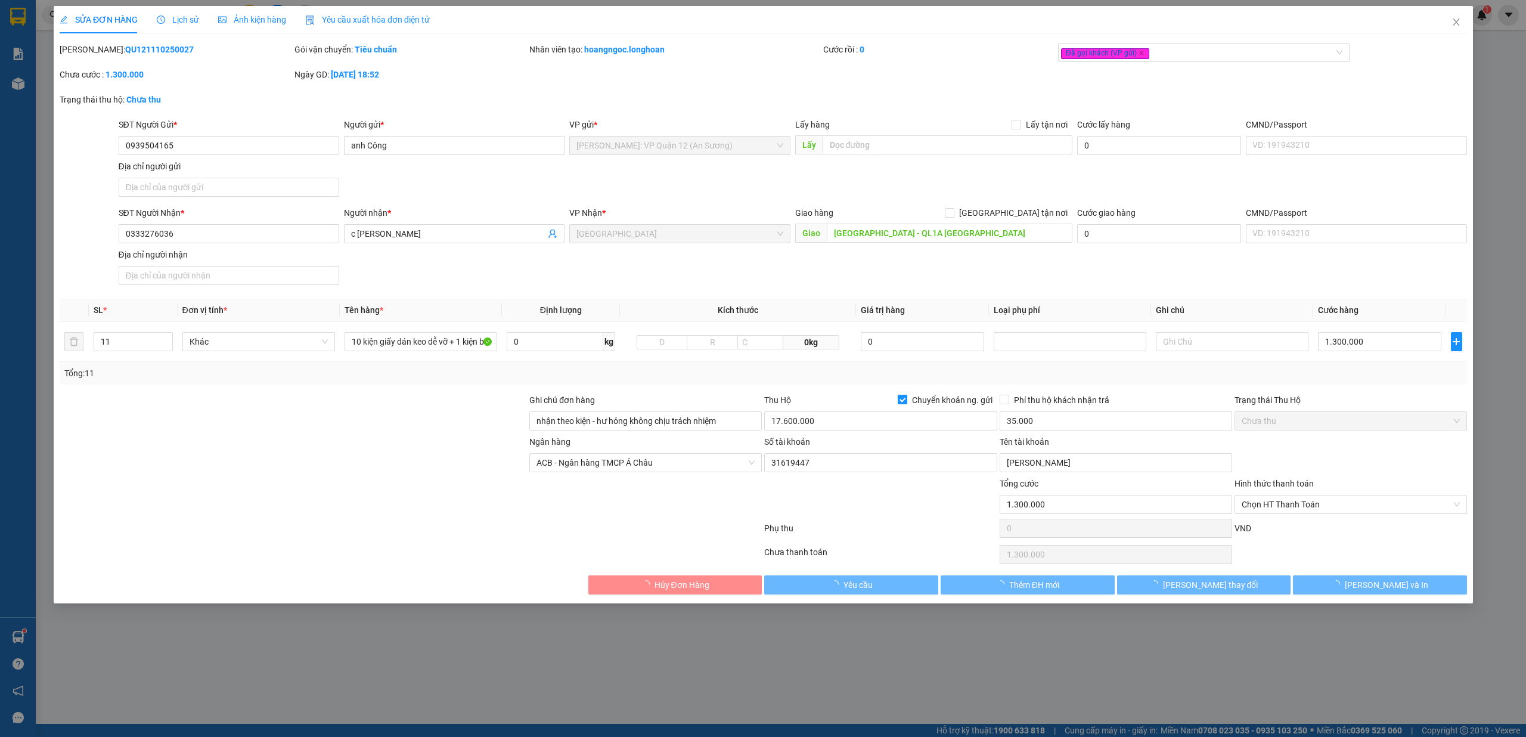
type input "nhận theo kiện - hư hỏng không chịu trách nhiệm"
type input "1.300.000"
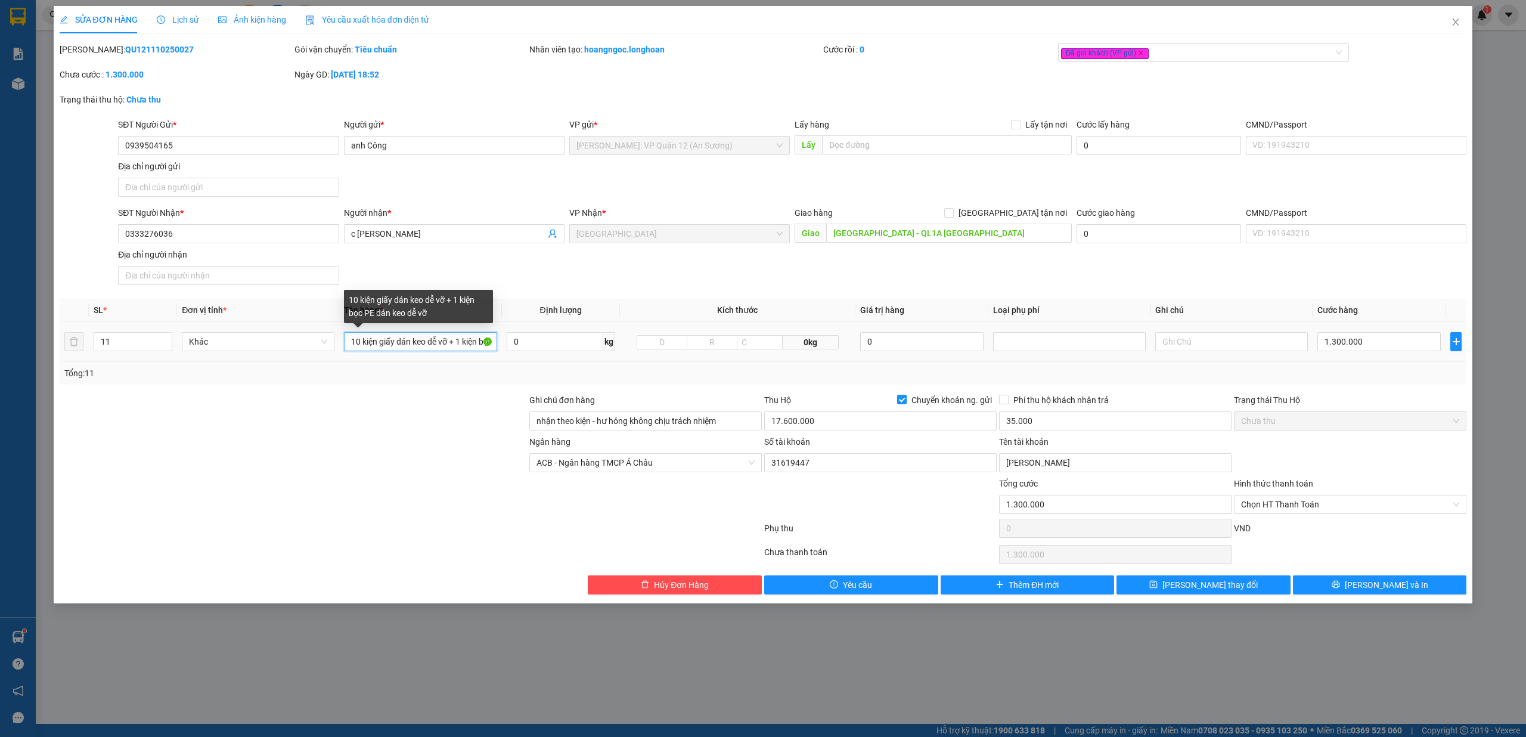
click at [464, 346] on input "10 kiện giấy dán keo dễ vỡ + 1 kiện bọc PE dán keo dễ vỡ" at bounding box center [420, 341] width 153 height 19
type input "10 kiện giấy dán keo dễ vỡ + 1 kiện bọc PE dán keo dễ vỡ ( thiết bị vệ sinh"
click at [1248, 587] on button "[PERSON_NAME] thay đổi" at bounding box center [1204, 584] width 174 height 19
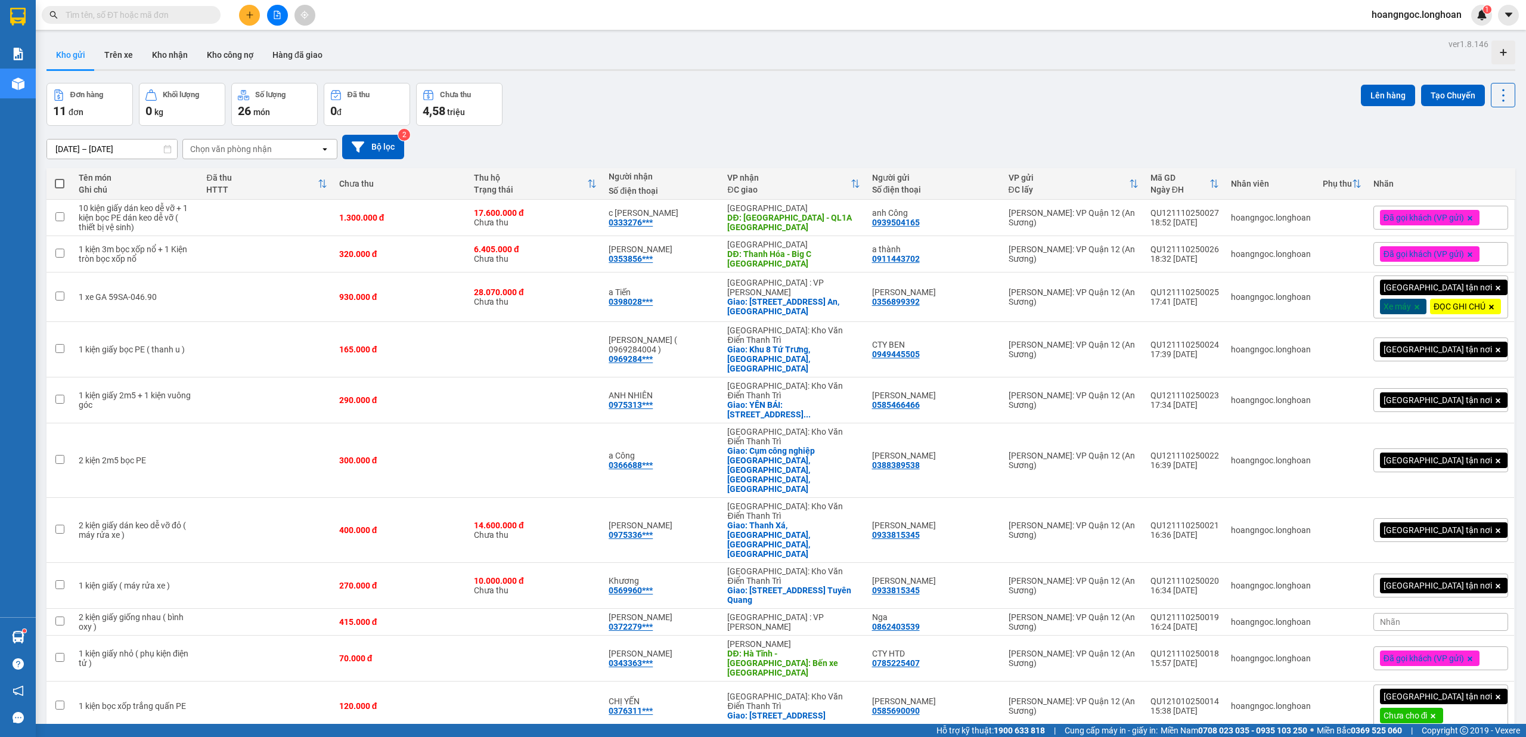
click at [1486, 280] on div "[GEOGRAPHIC_DATA] tận nơi Xe máy ĐỌC GHI CHÚ" at bounding box center [1441, 296] width 135 height 43
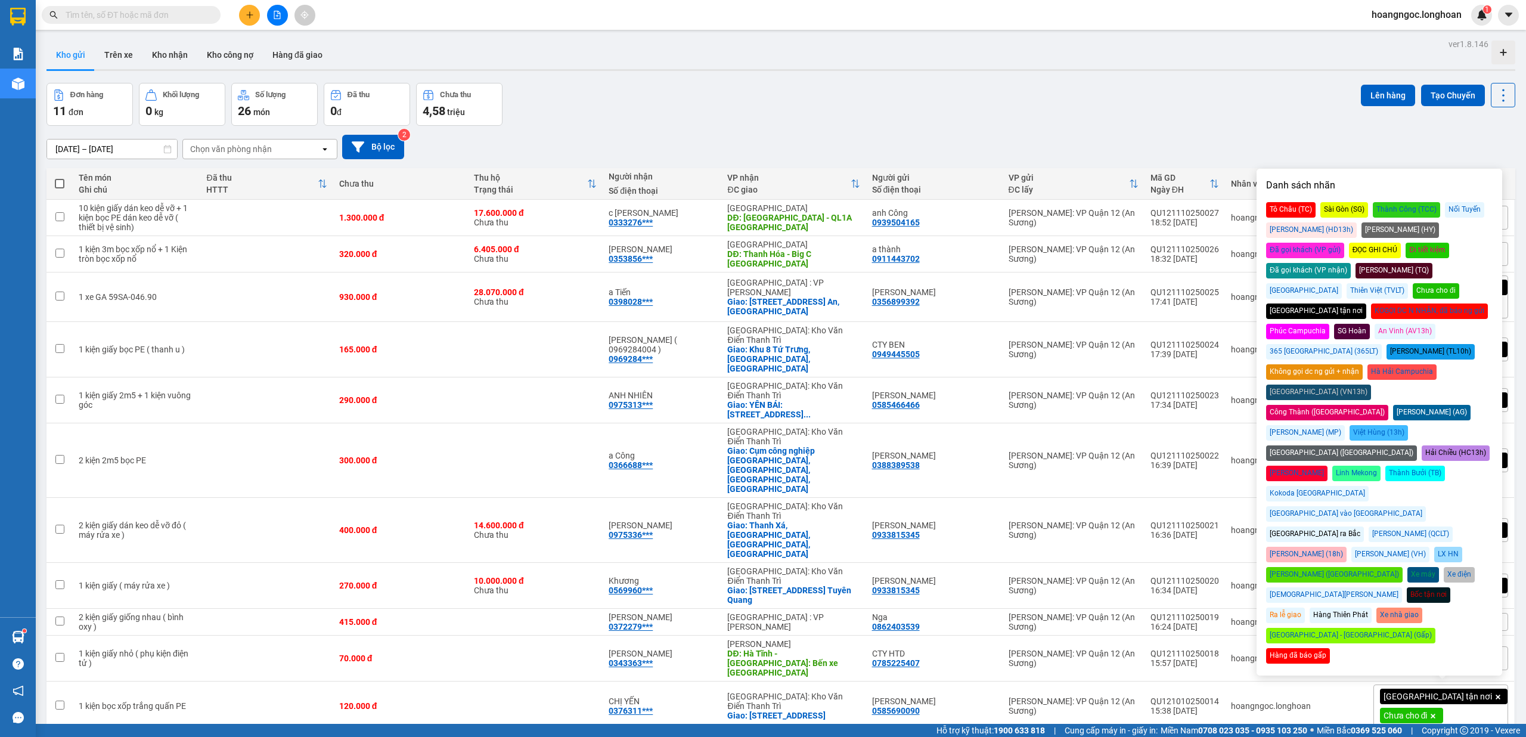
click at [1460, 283] on div "Chưa cho đi" at bounding box center [1436, 291] width 47 height 16
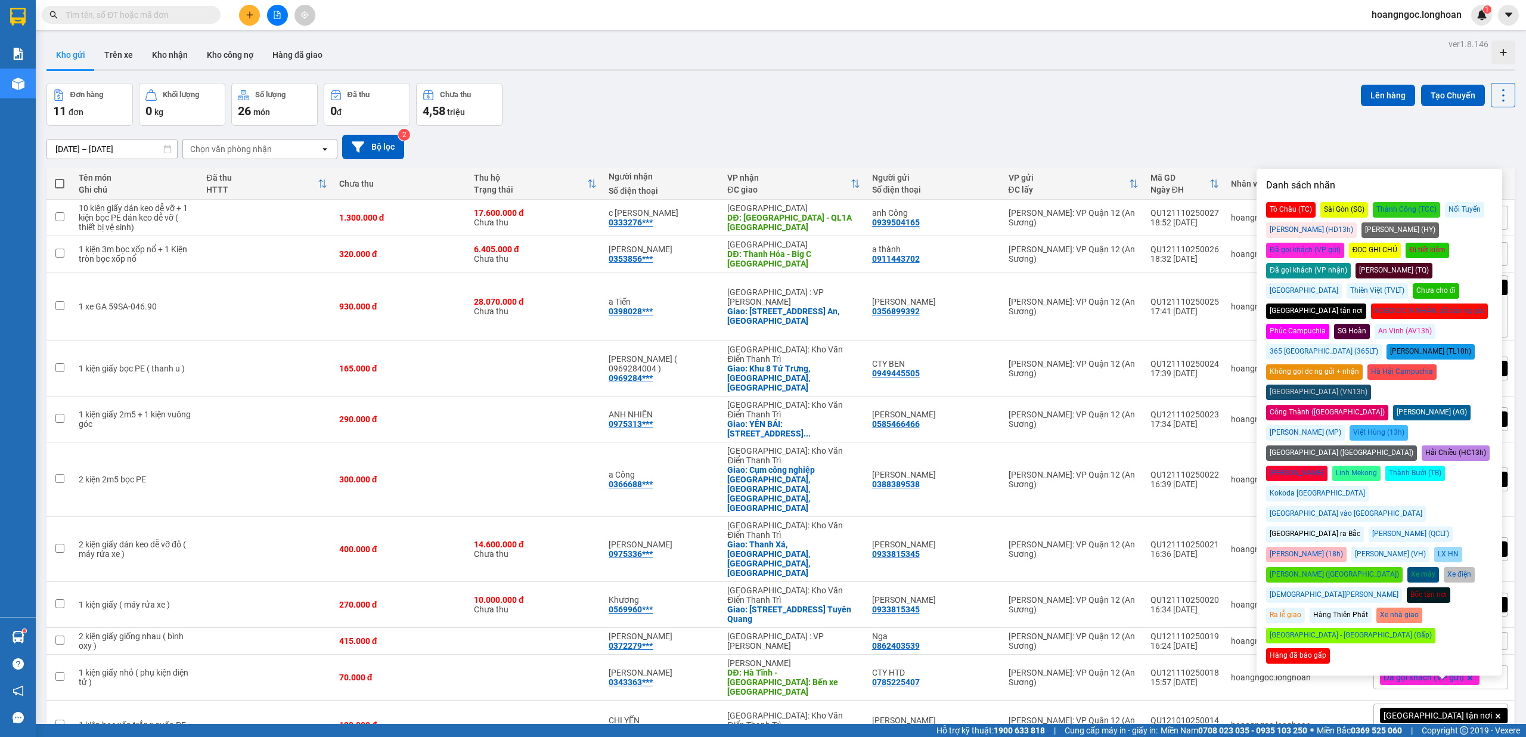
click at [1296, 116] on div "Đơn hàng 11 đơn Khối lượng 0 kg Số lượng 26 món Đã thu 0 đ Chưa thu 4,58 [PERSO…" at bounding box center [781, 104] width 1469 height 43
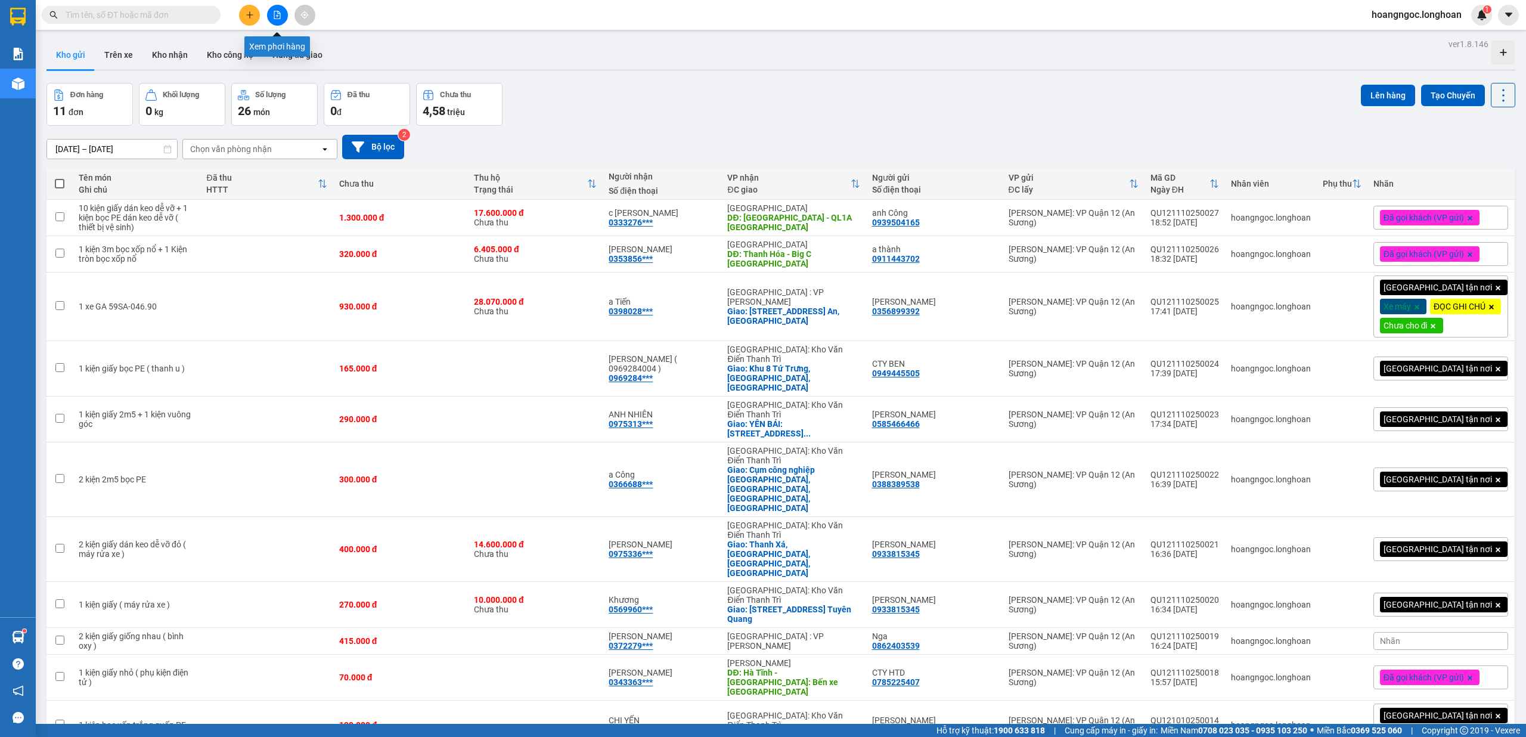
click at [280, 19] on button at bounding box center [277, 15] width 21 height 21
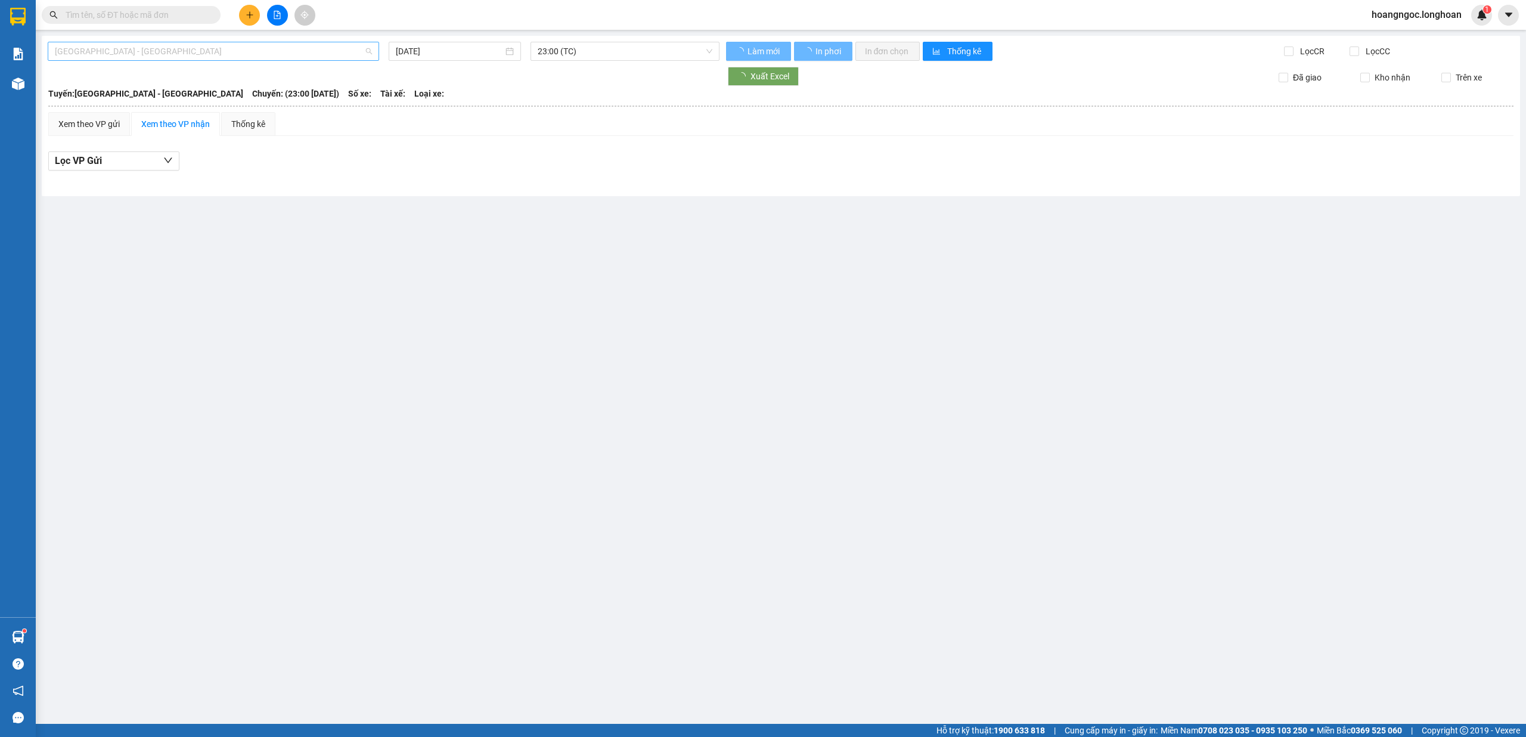
click at [224, 55] on span "[GEOGRAPHIC_DATA] - [GEOGRAPHIC_DATA]" at bounding box center [213, 51] width 317 height 18
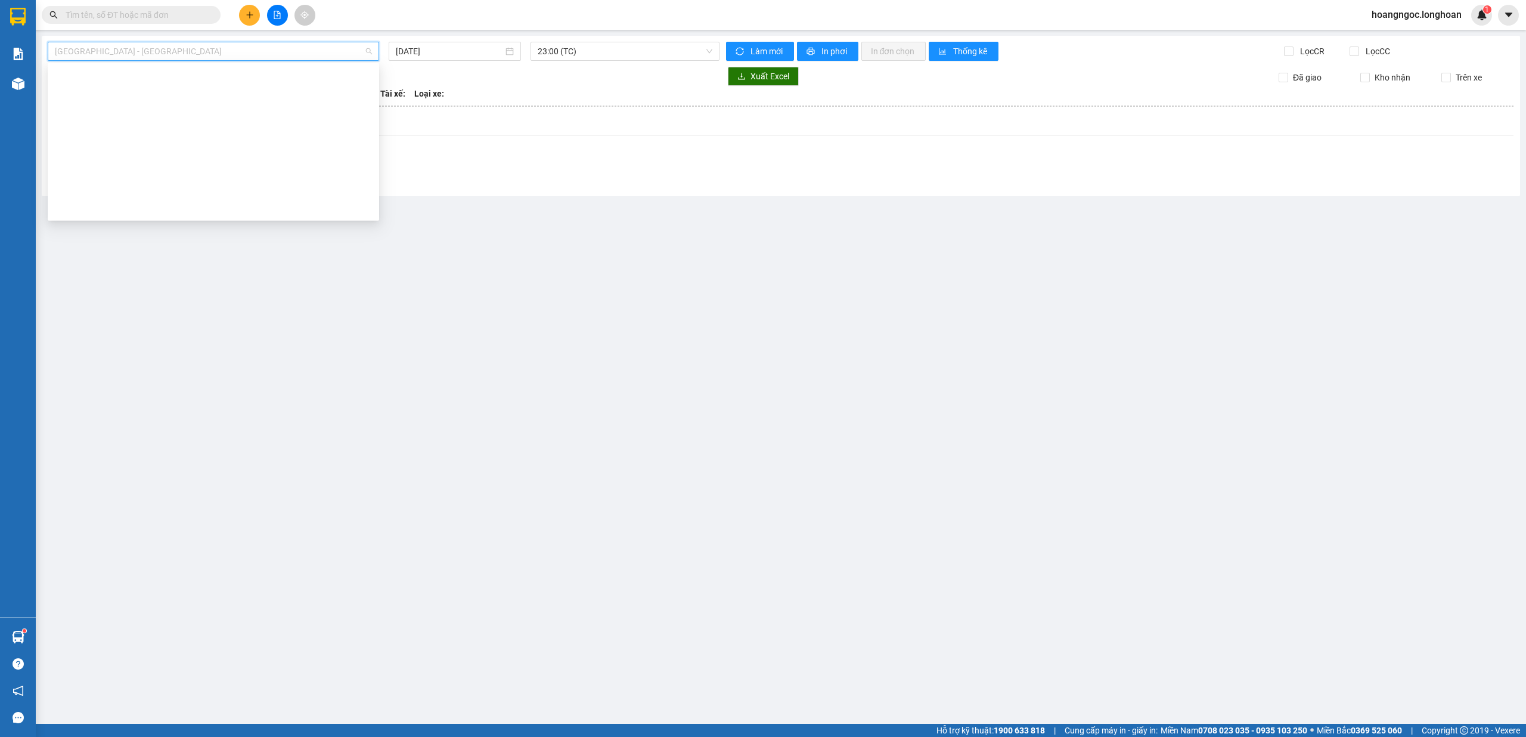
type input "[DATE]"
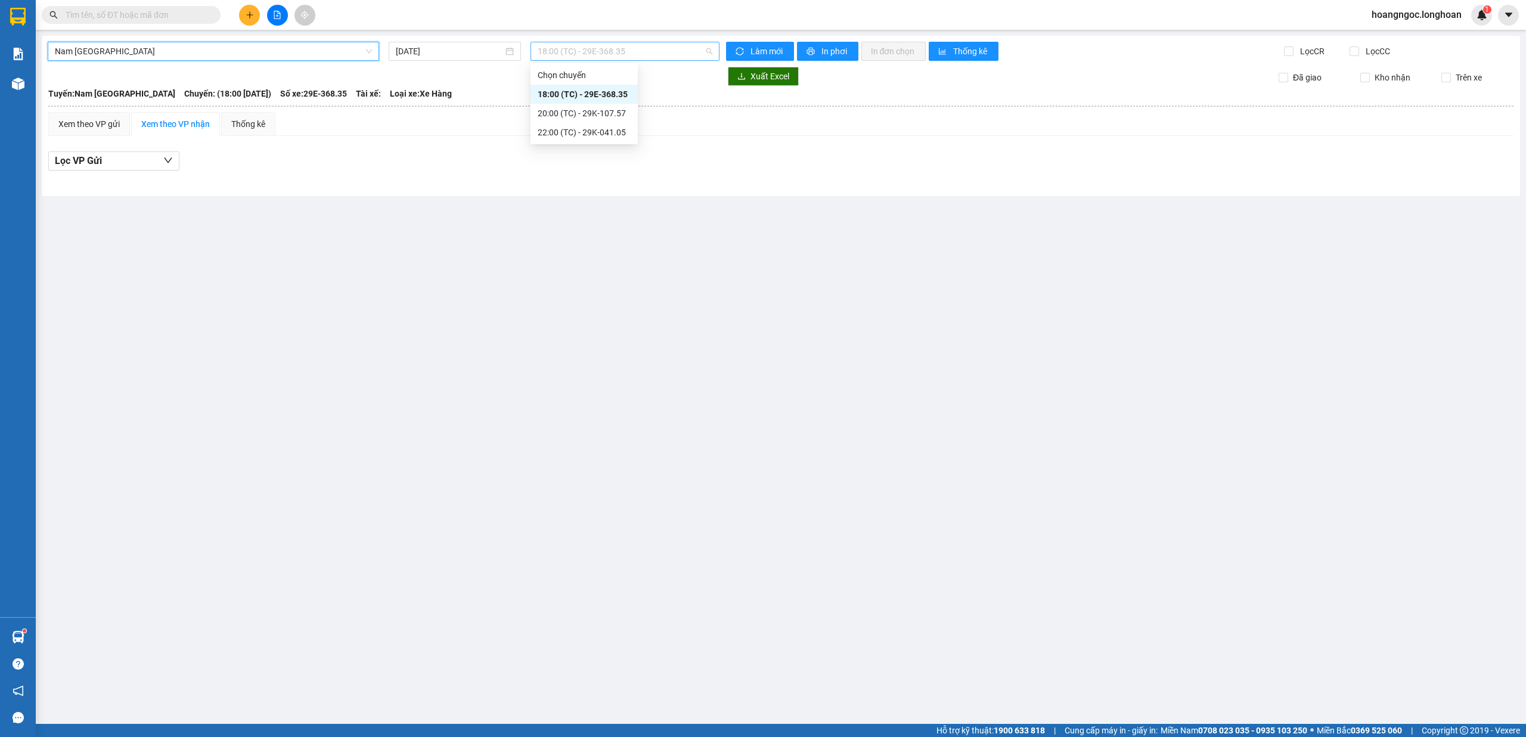
click at [590, 51] on span "18:00 (TC) - 29E-368.35" at bounding box center [625, 51] width 175 height 18
